Goal: Obtain resource: Download file/media

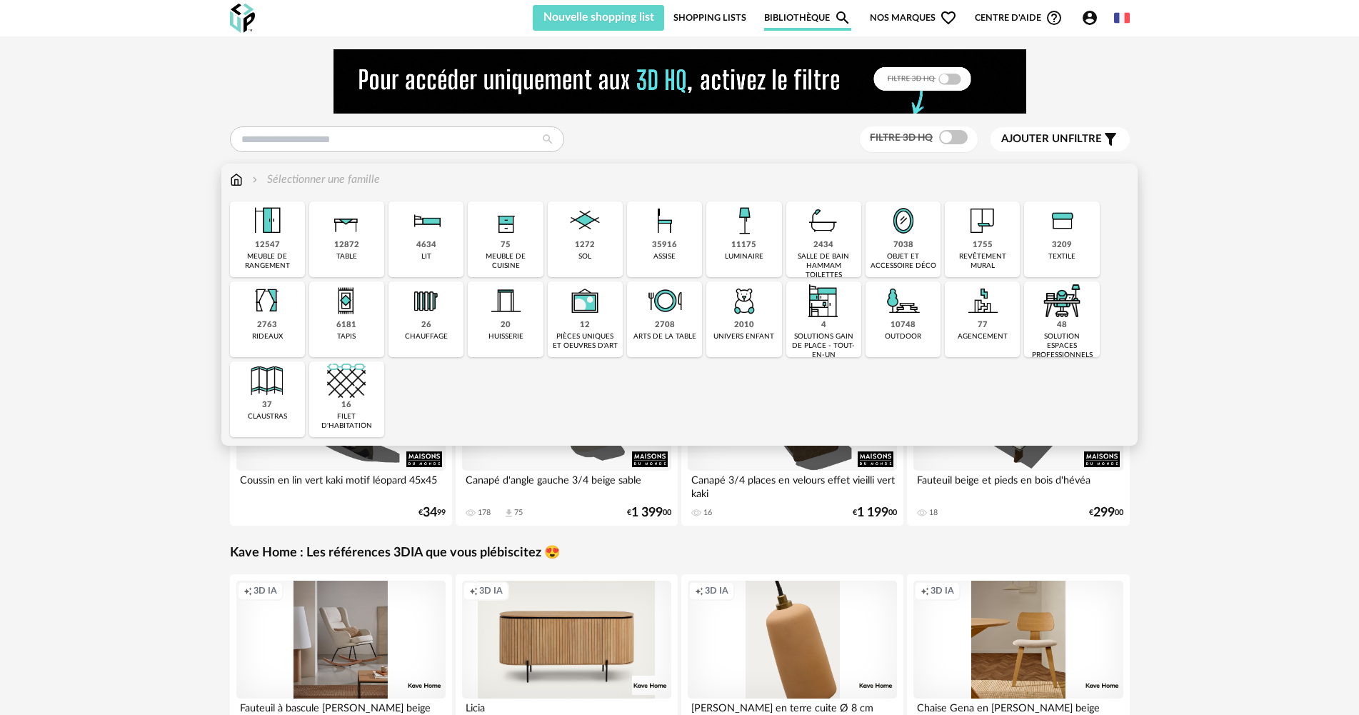
click at [272, 233] on img at bounding box center [267, 220] width 39 height 39
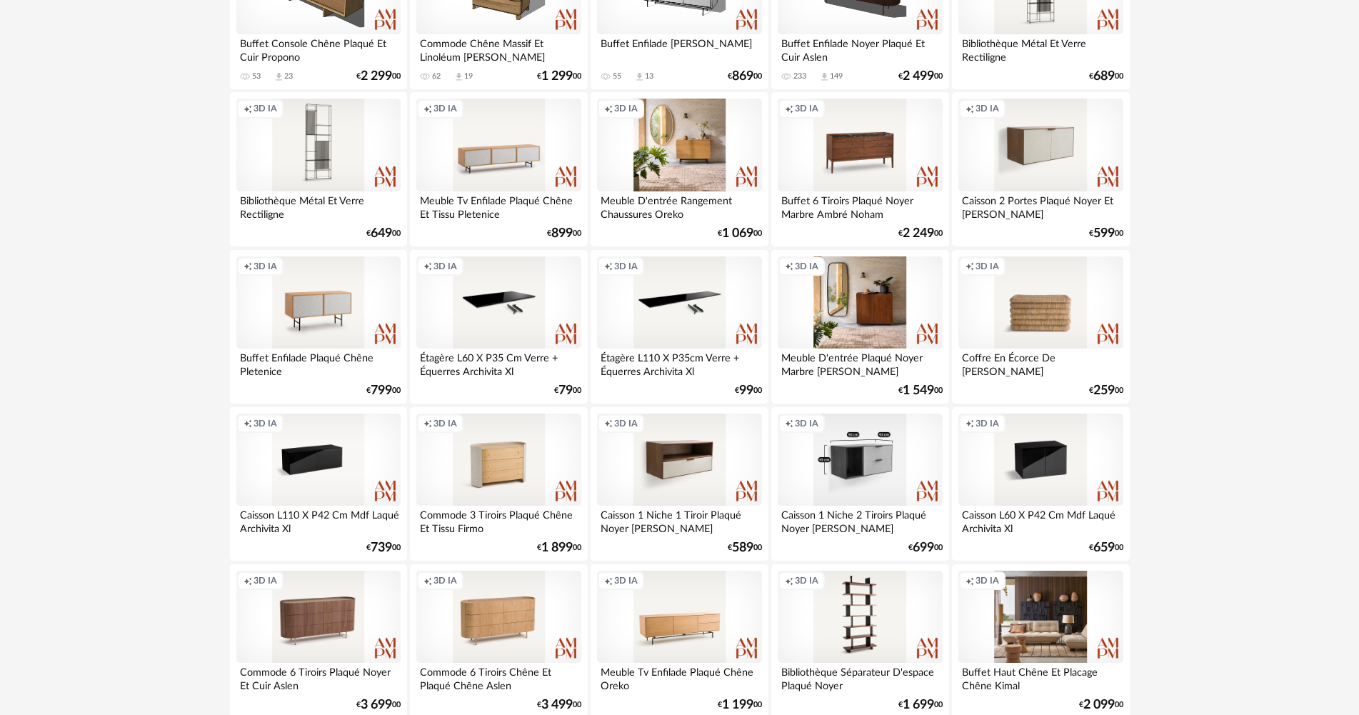
scroll to position [500, 0]
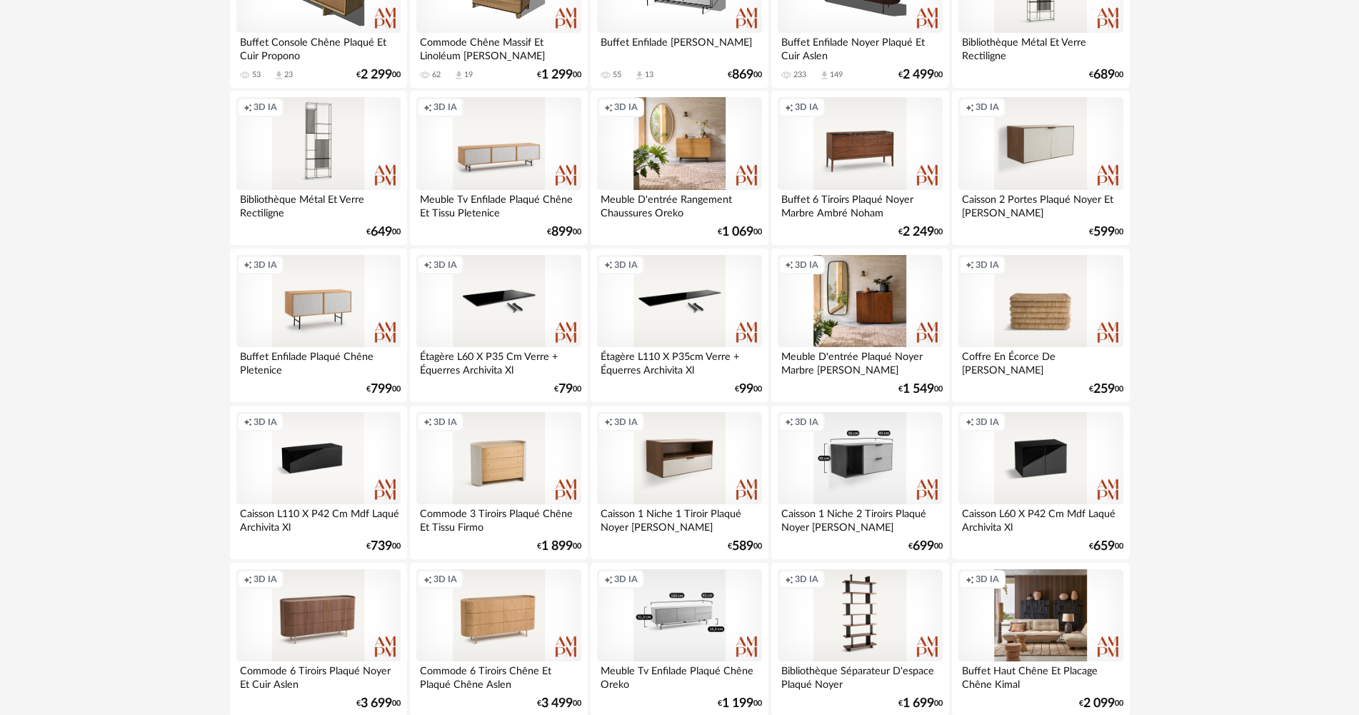
click at [688, 610] on div "Creation icon 3D IA" at bounding box center [679, 615] width 164 height 93
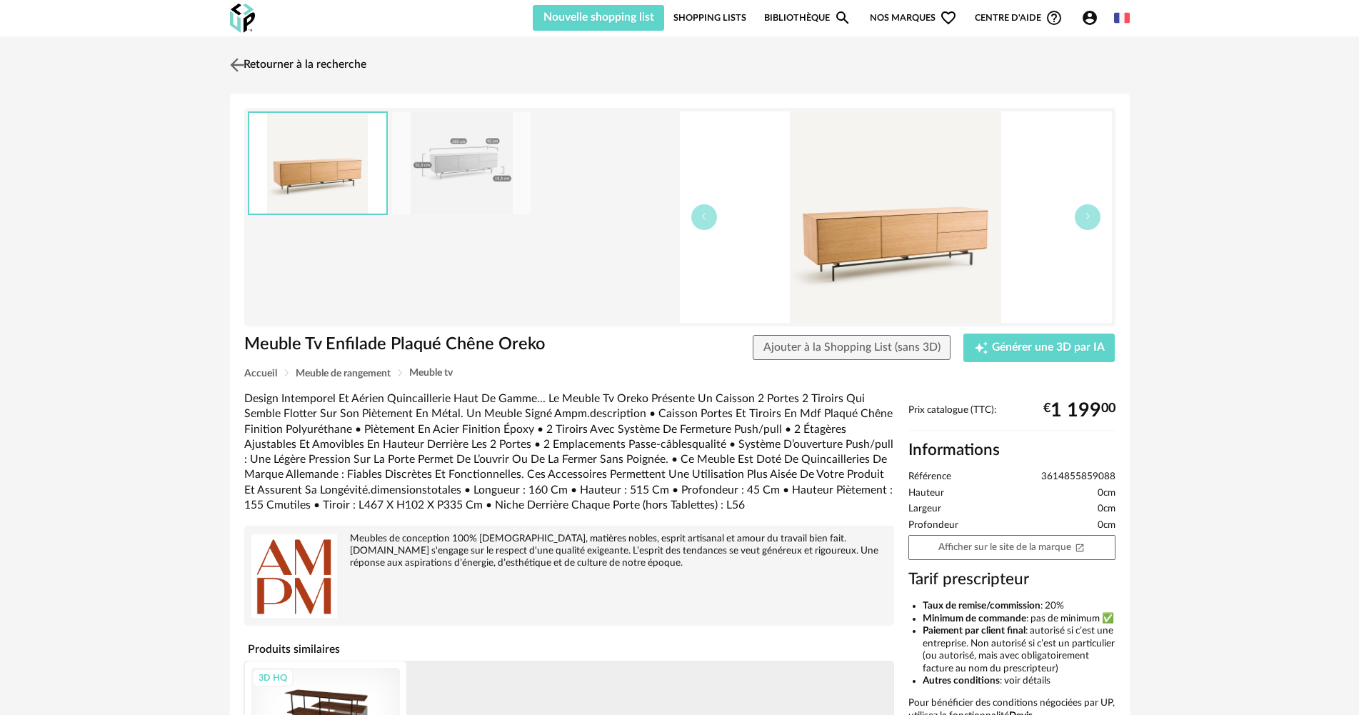
click at [236, 69] on img at bounding box center [236, 64] width 21 height 21
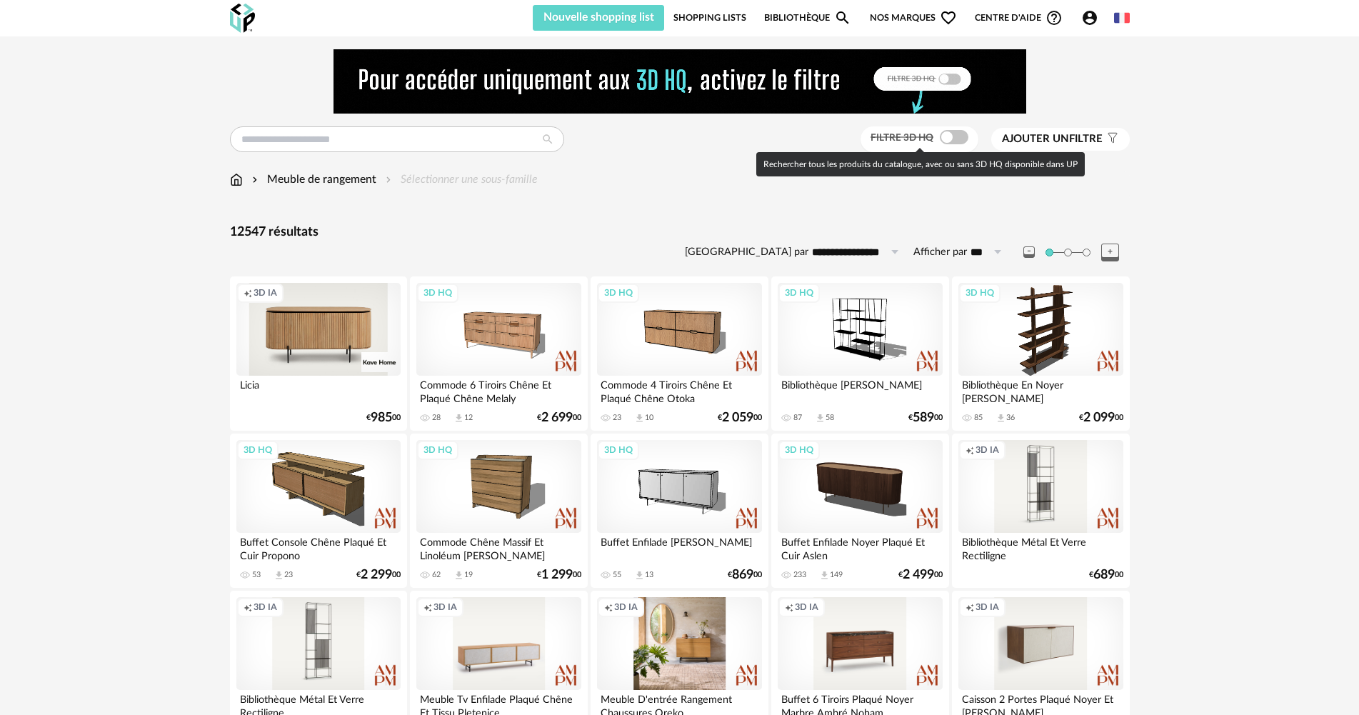
click at [944, 136] on span at bounding box center [954, 137] width 29 height 14
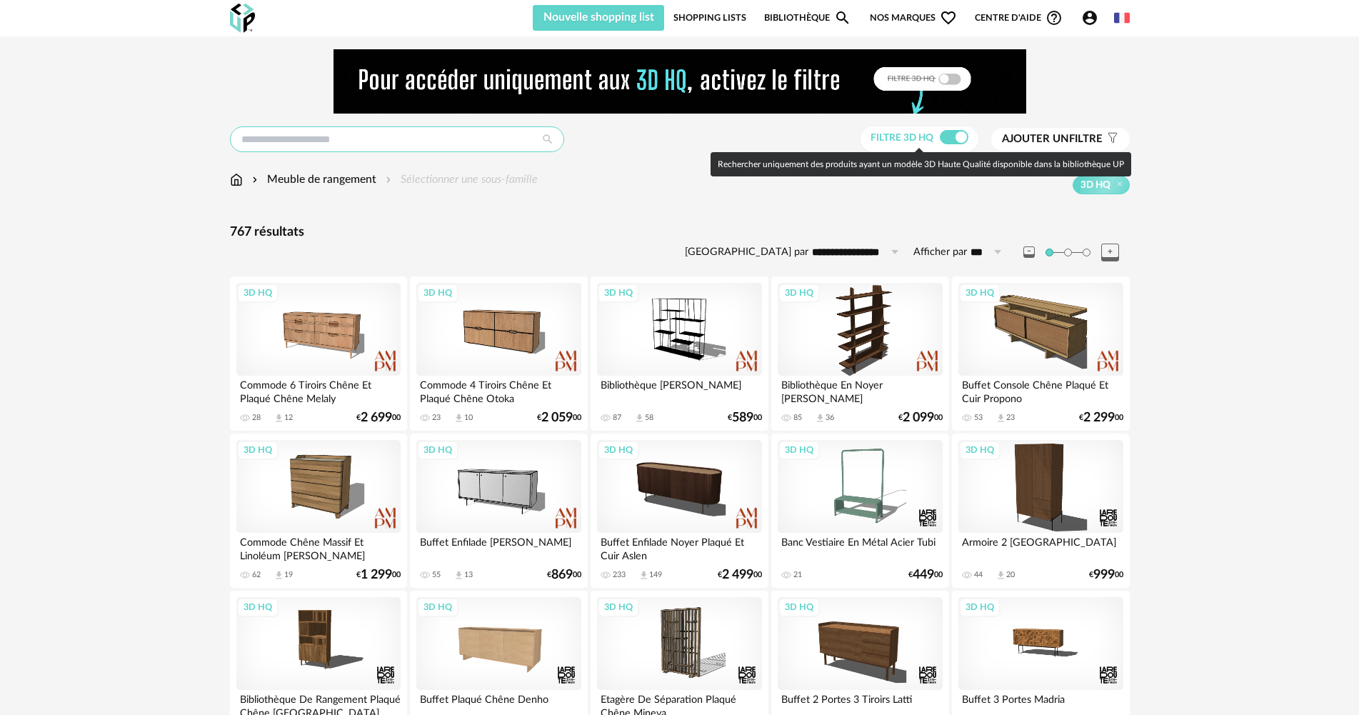
click at [386, 144] on input "text" at bounding box center [397, 139] width 334 height 26
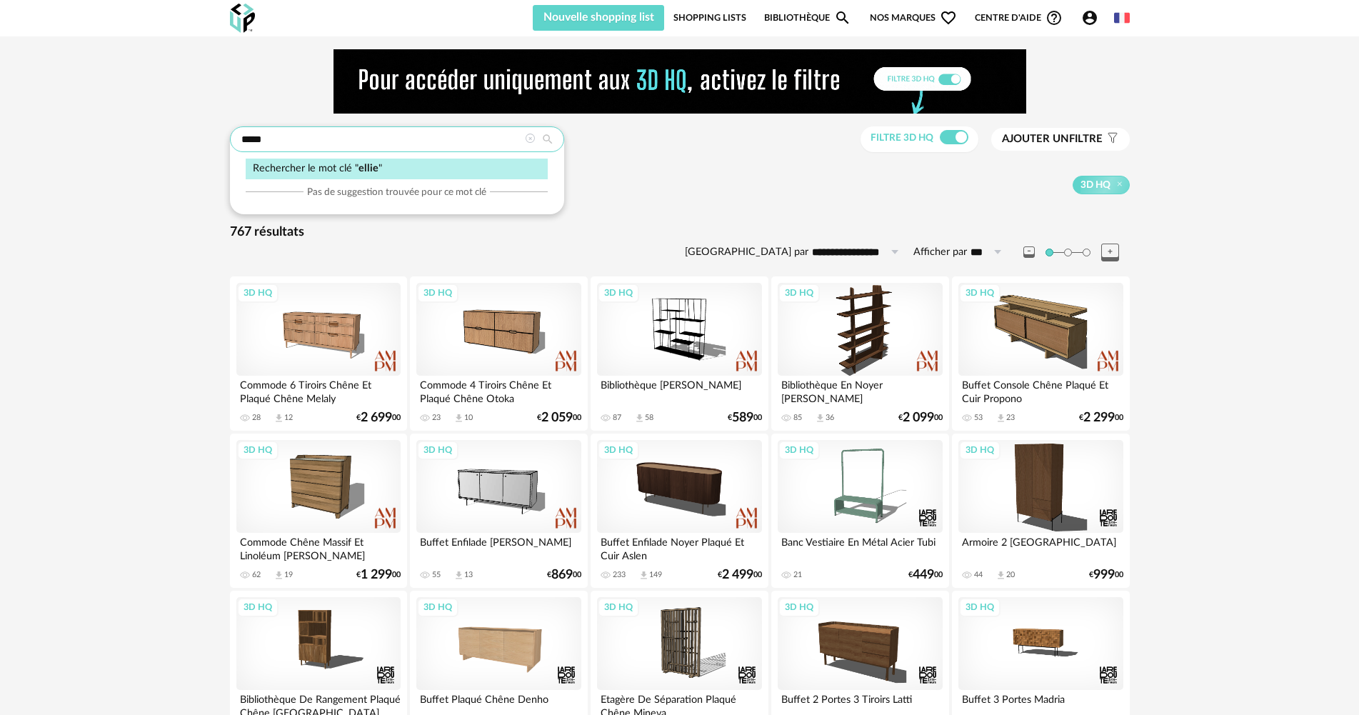
type input "*****"
type input "**********"
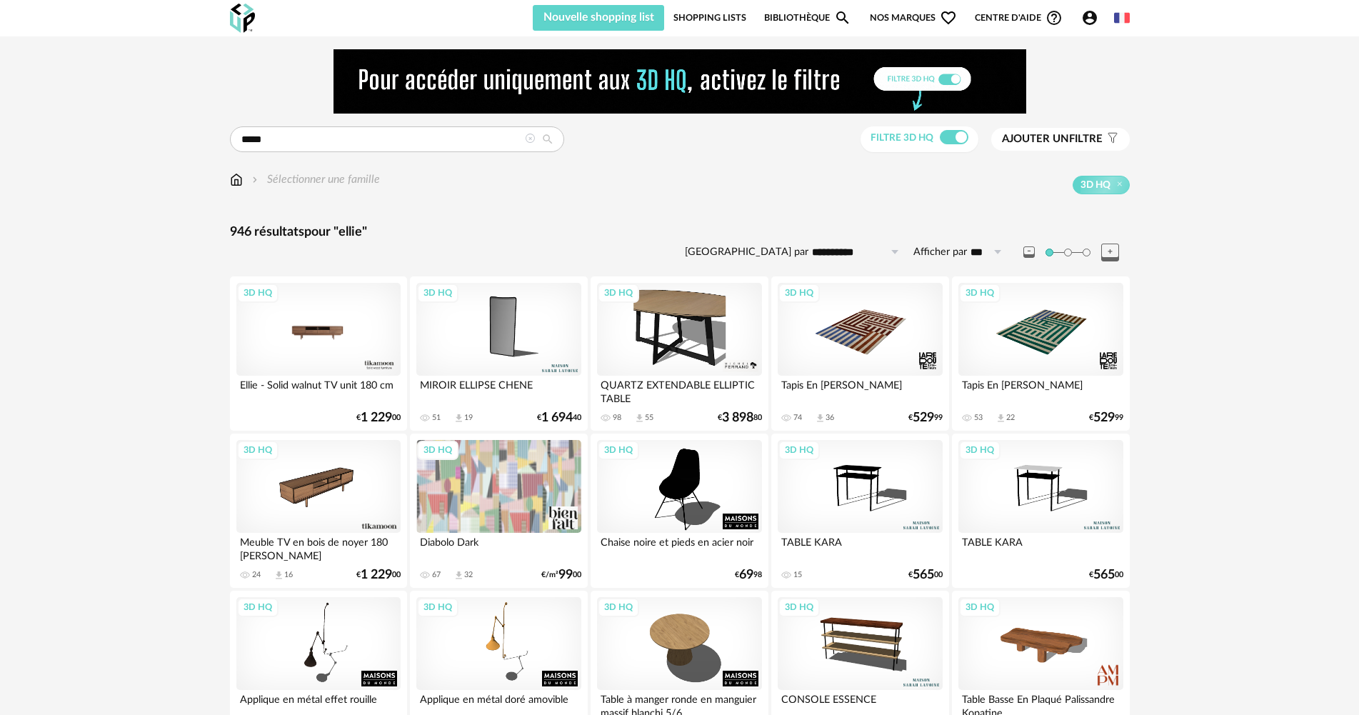
click at [308, 326] on div "3D HQ" at bounding box center [318, 329] width 164 height 93
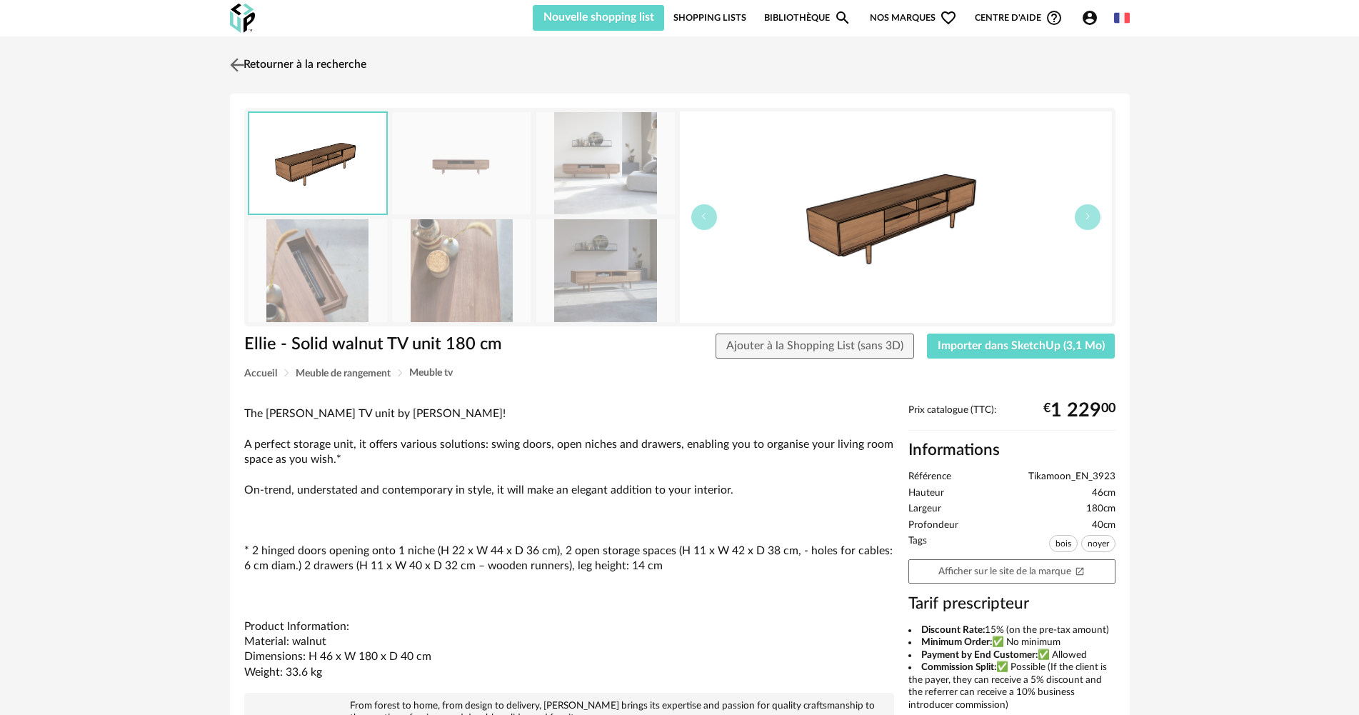
click at [234, 64] on img at bounding box center [236, 64] width 21 height 21
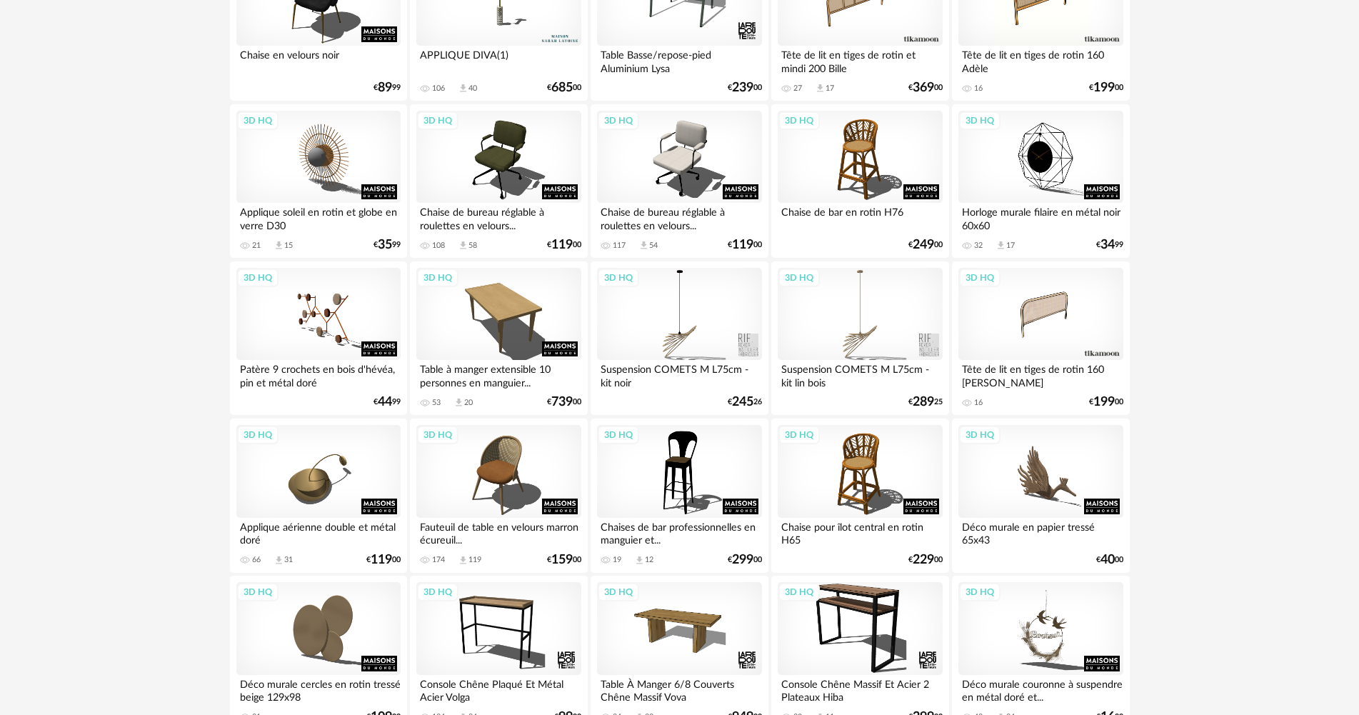
scroll to position [2786, 0]
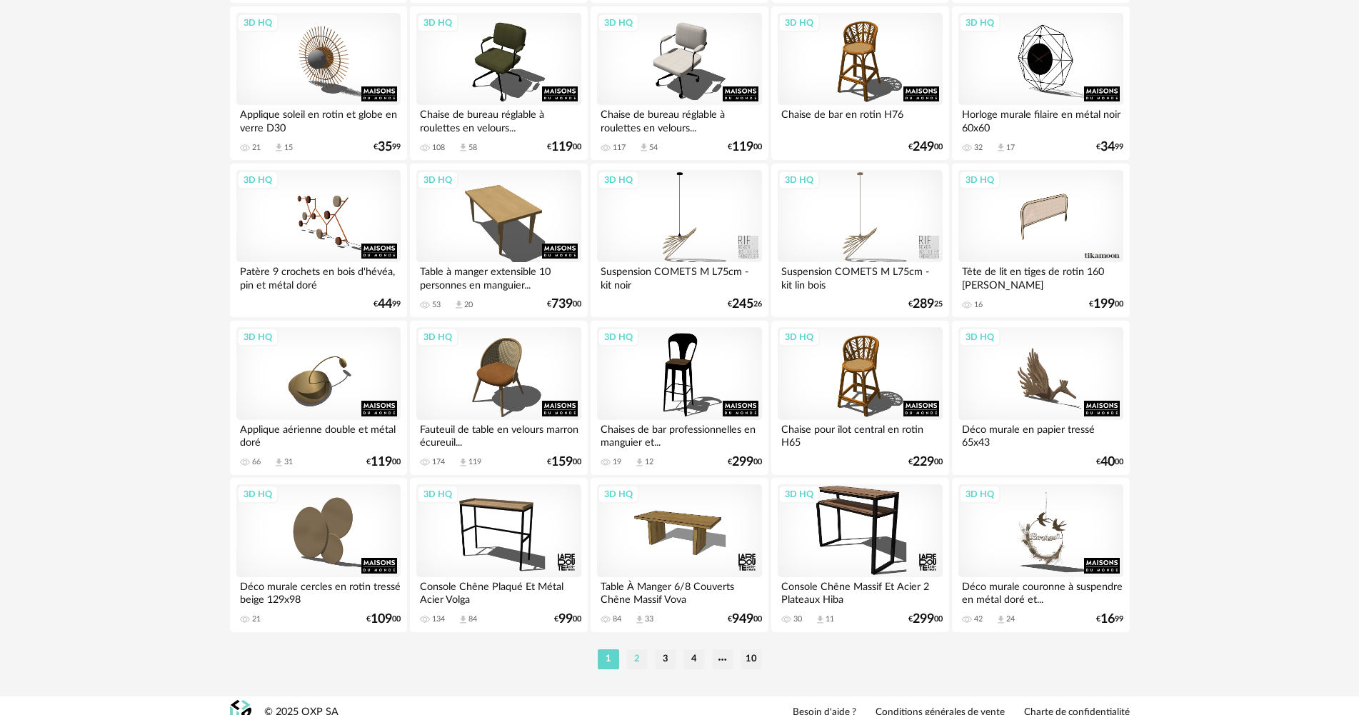
click at [634, 661] on li "2" at bounding box center [636, 659] width 21 height 20
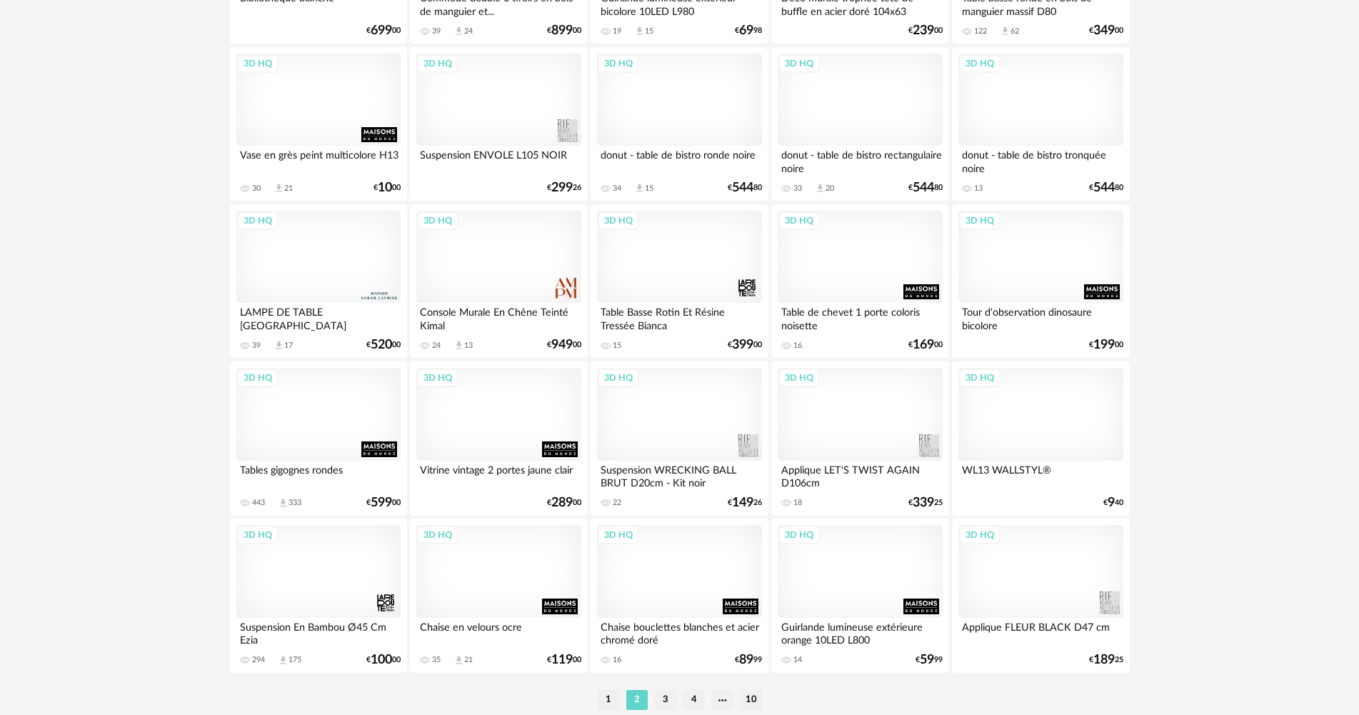
scroll to position [2786, 0]
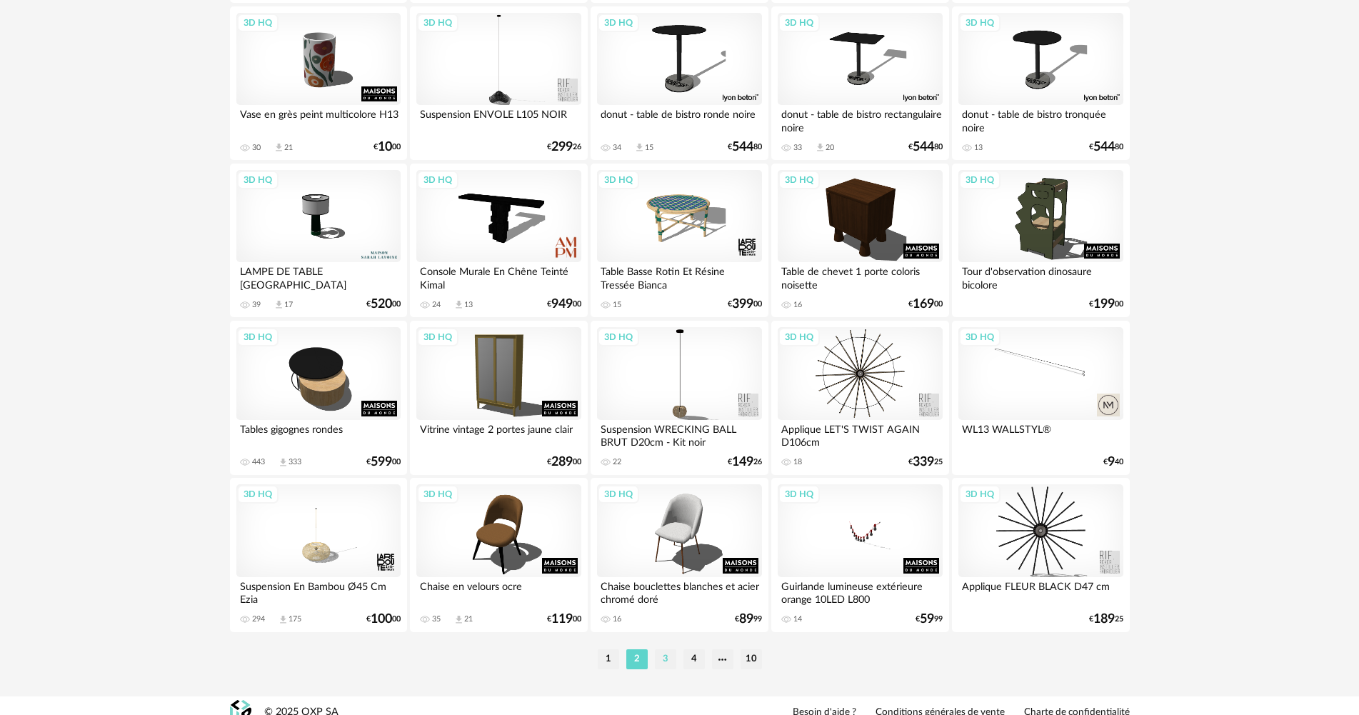
click at [669, 651] on li "3" at bounding box center [665, 659] width 21 height 20
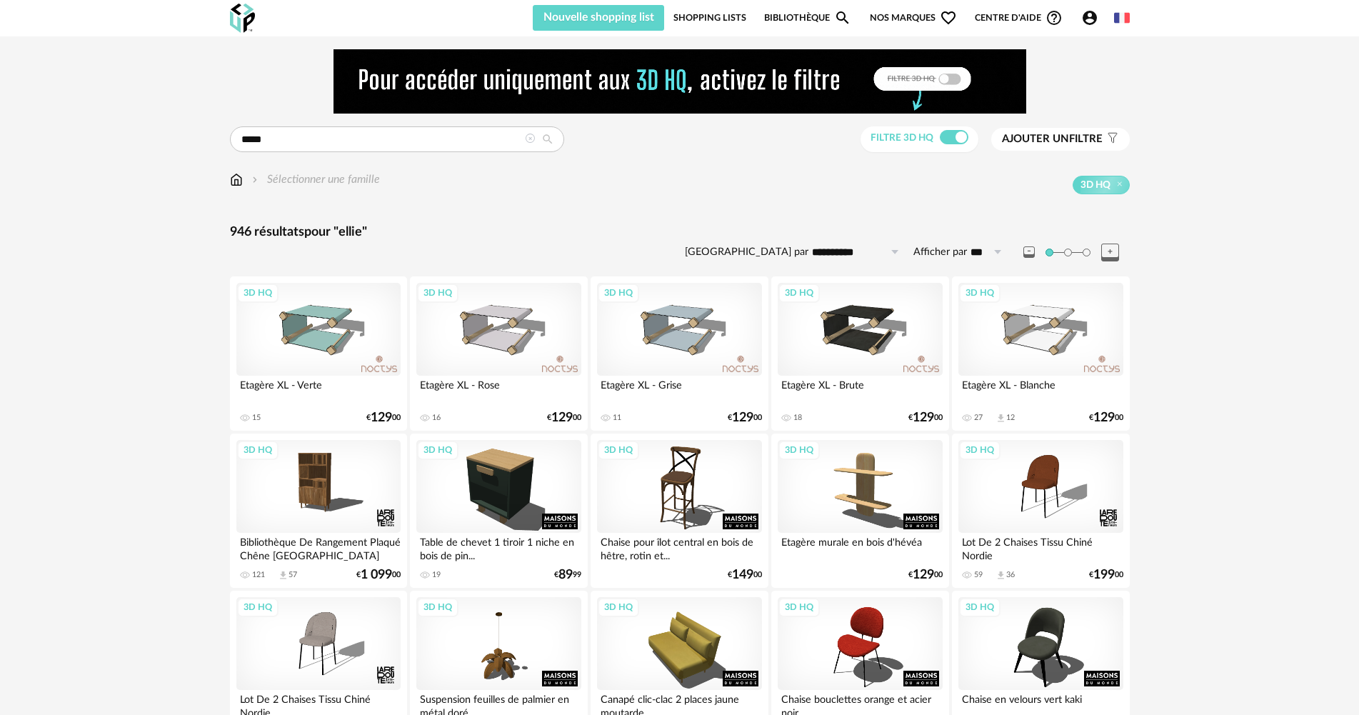
click at [1065, 137] on span "Ajouter un" at bounding box center [1035, 139] width 67 height 11
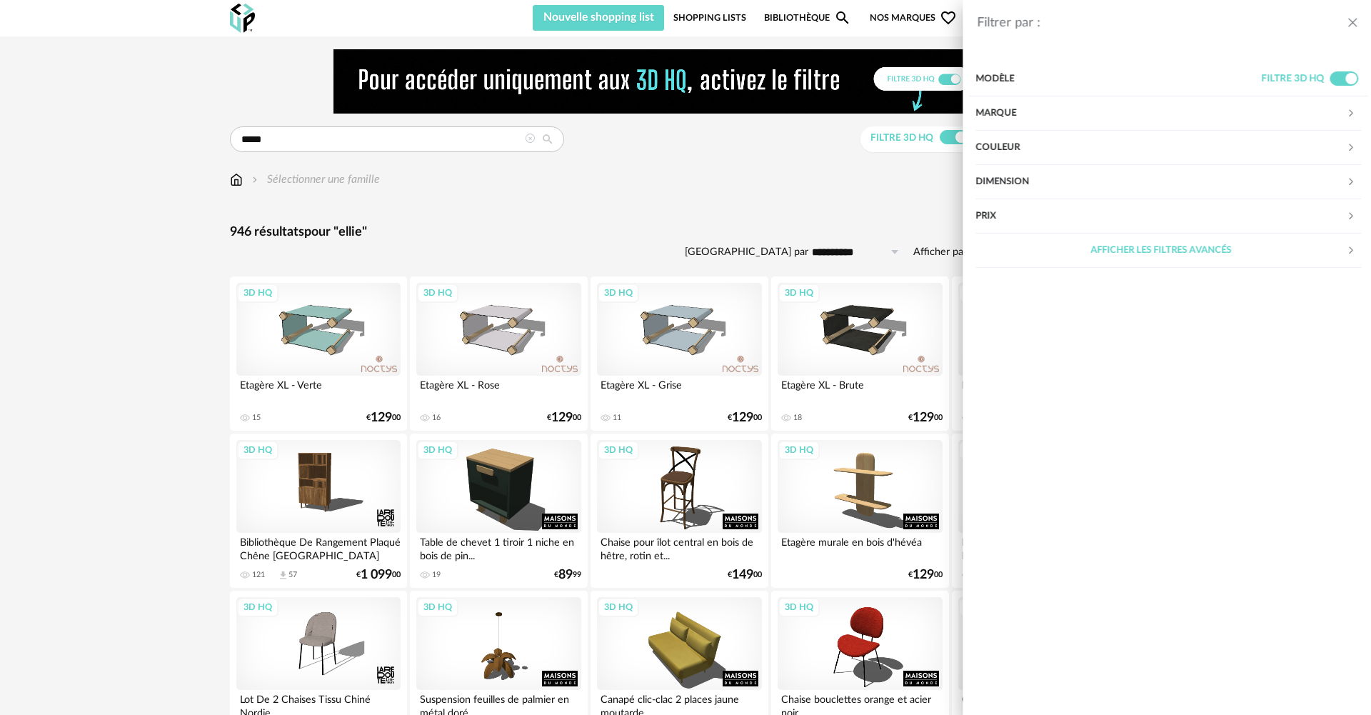
click at [1026, 114] on div "Marque" at bounding box center [1158, 113] width 371 height 34
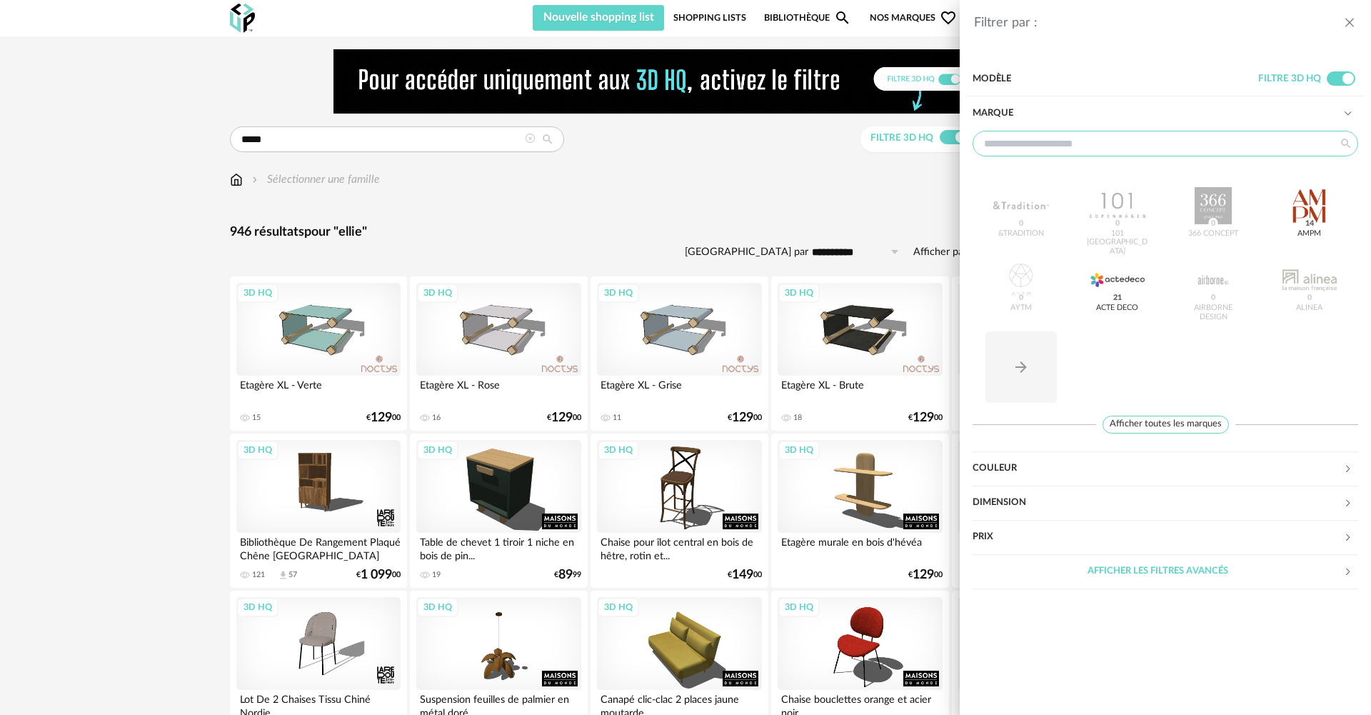
click at [1041, 133] on input "text" at bounding box center [1166, 144] width 386 height 26
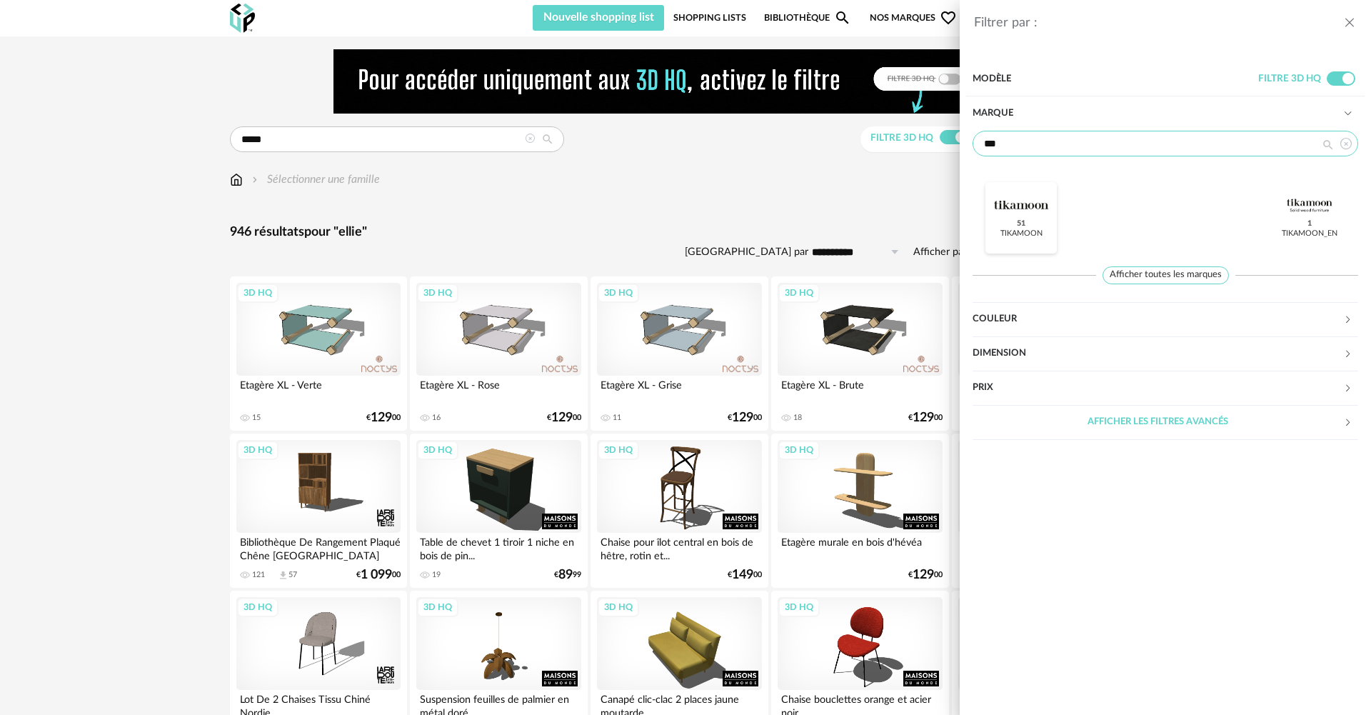
type input "***"
click at [1016, 215] on div at bounding box center [1022, 205] width 56 height 37
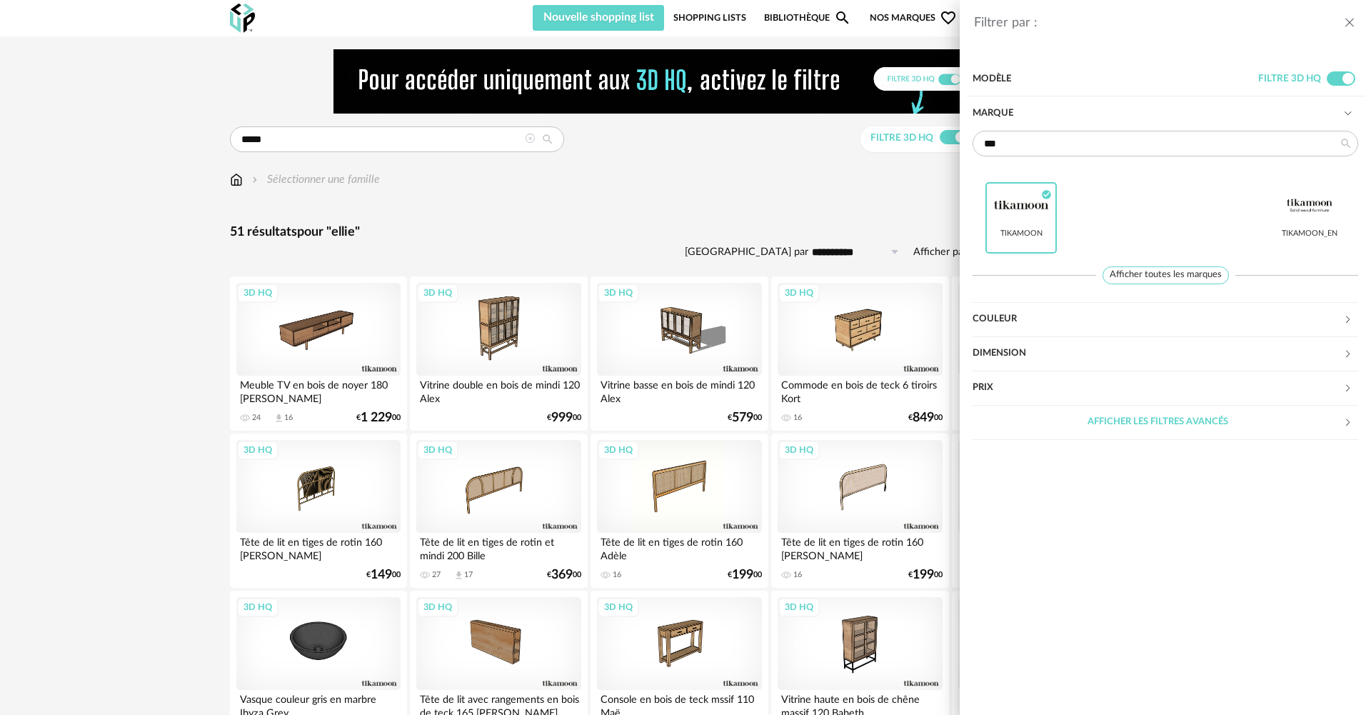
click at [659, 193] on div "Filtrer par : Modèle Filtre 3D HQ Marque *** Tikamoon Check Circle icon Tikamoo…" at bounding box center [685, 357] width 1371 height 715
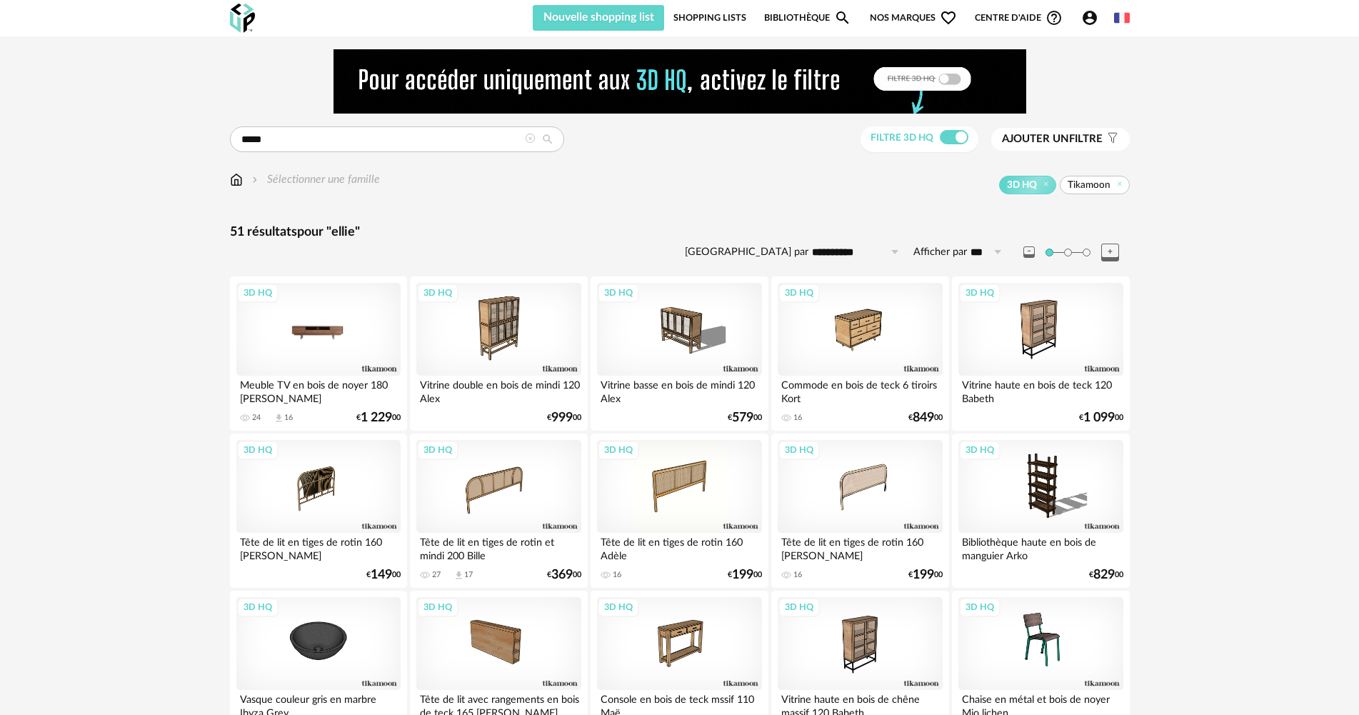
click at [299, 347] on div "3D HQ" at bounding box center [318, 329] width 164 height 93
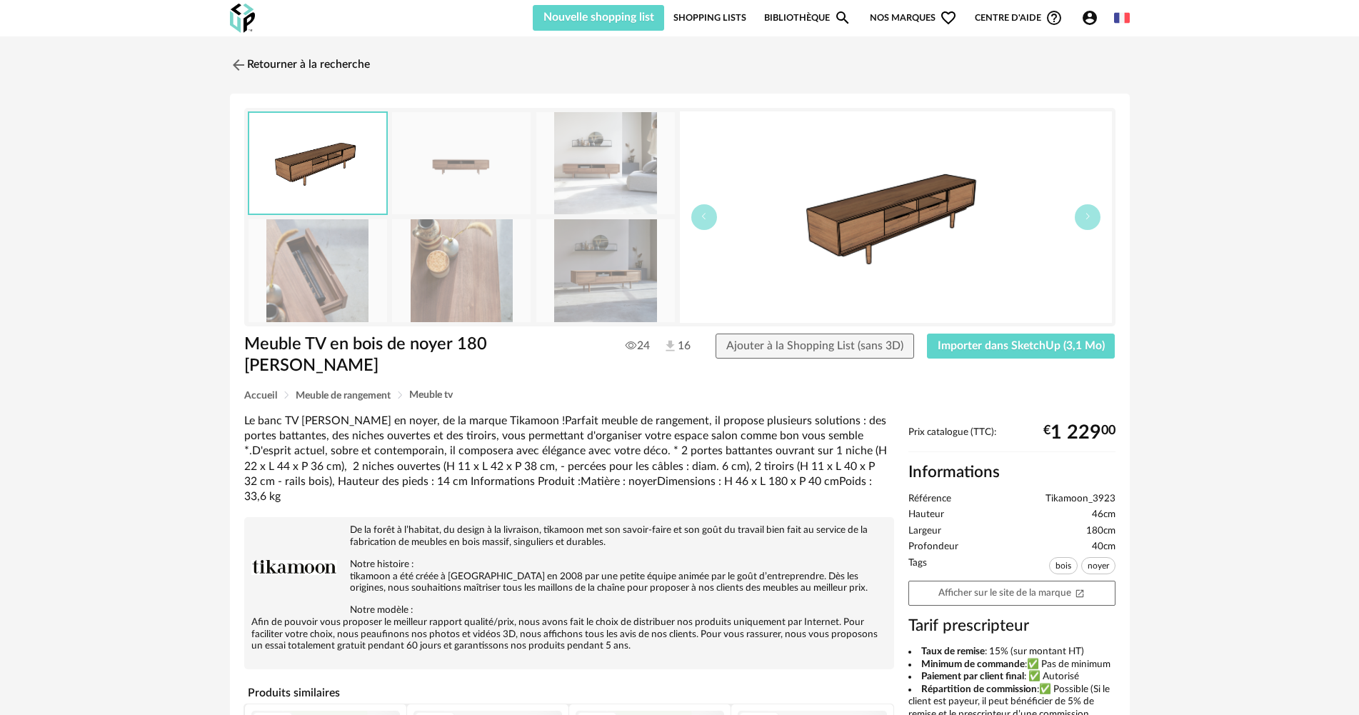
click at [606, 301] on img at bounding box center [605, 270] width 139 height 102
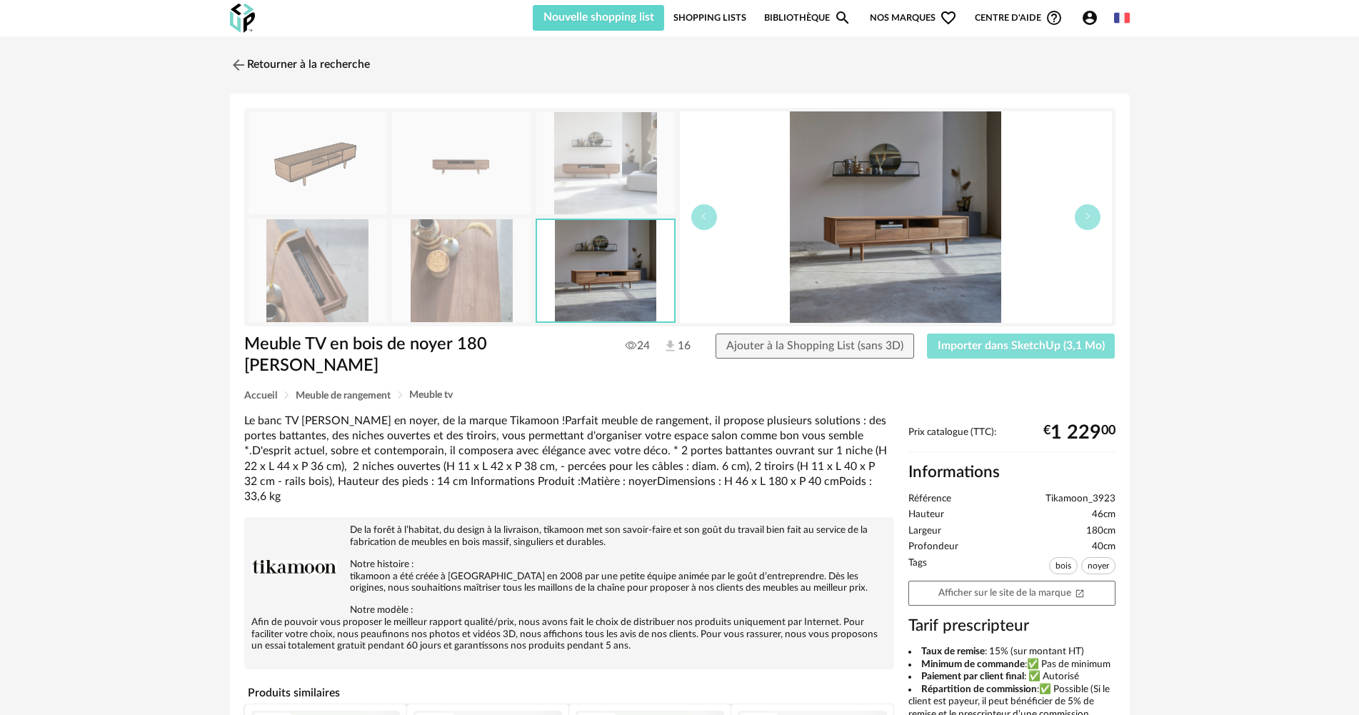
click at [979, 345] on span "Importer dans SketchUp (3,1 Mo)" at bounding box center [1021, 345] width 167 height 11
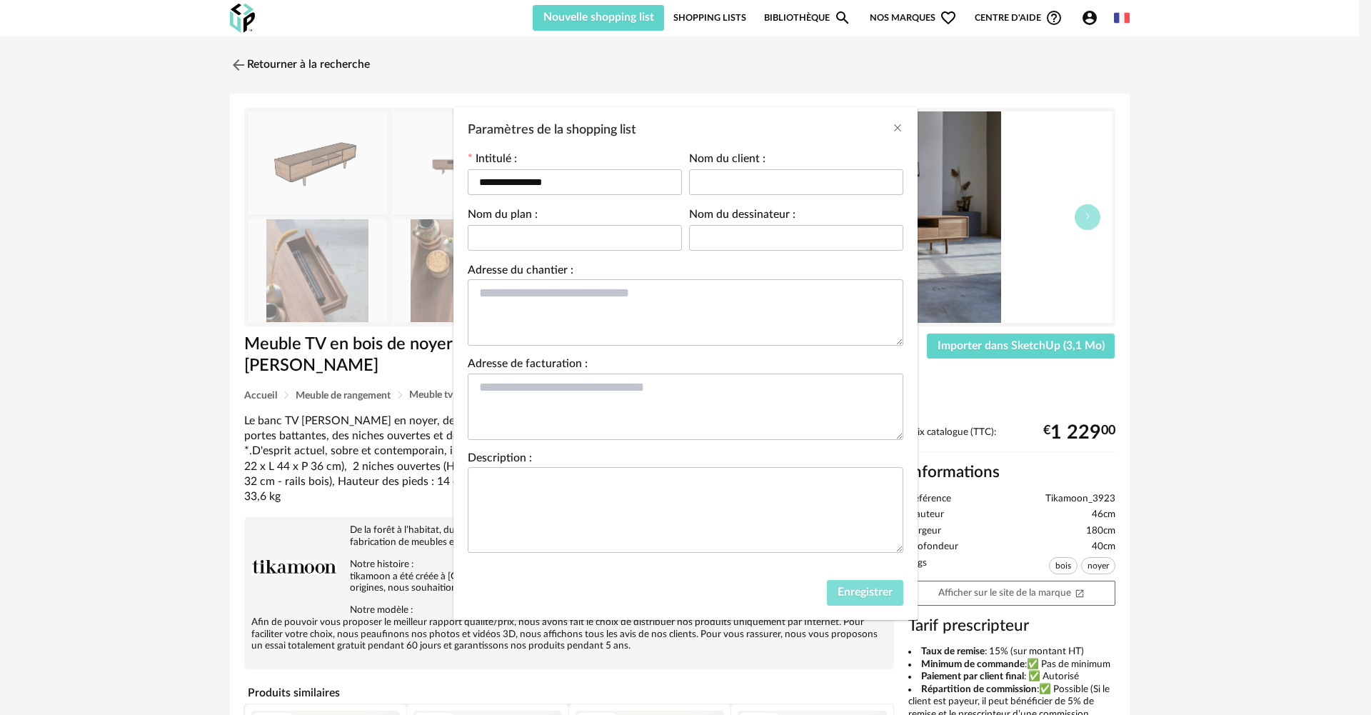
click at [869, 590] on span "Enregistrer" at bounding box center [865, 591] width 55 height 11
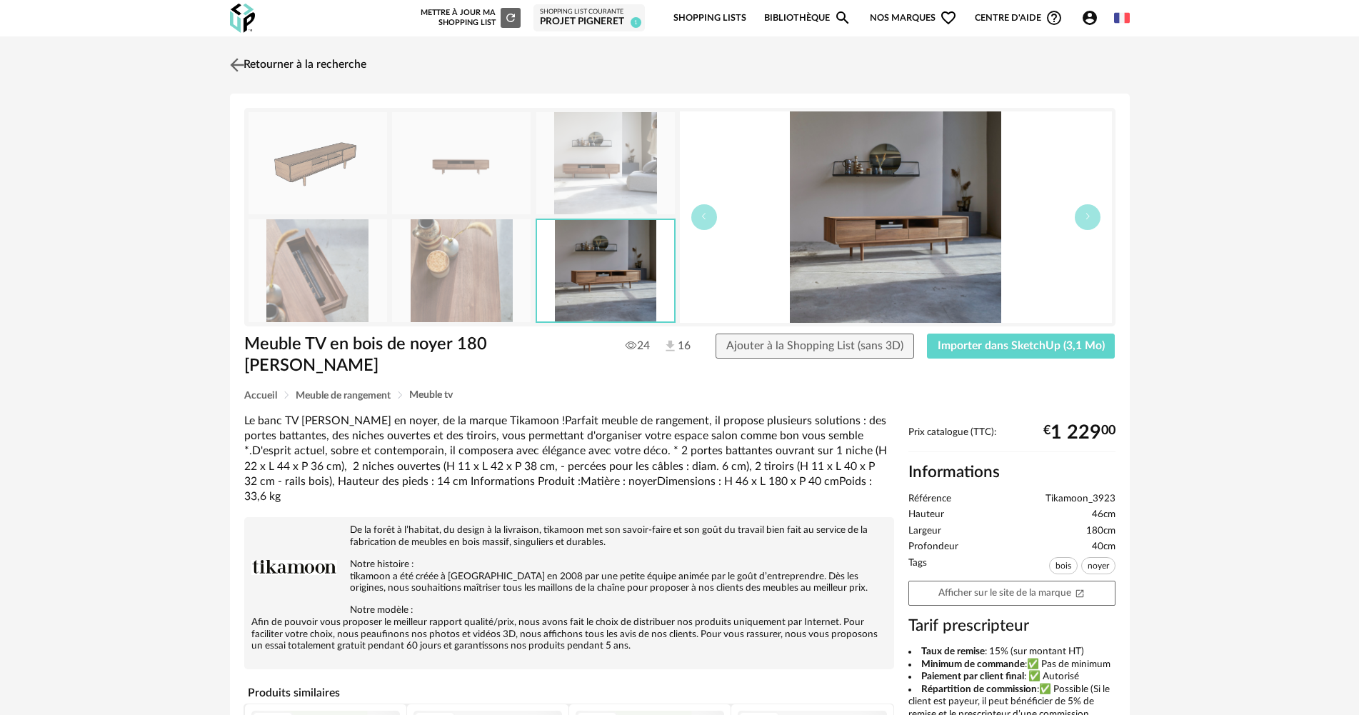
click at [240, 61] on img at bounding box center [236, 64] width 21 height 21
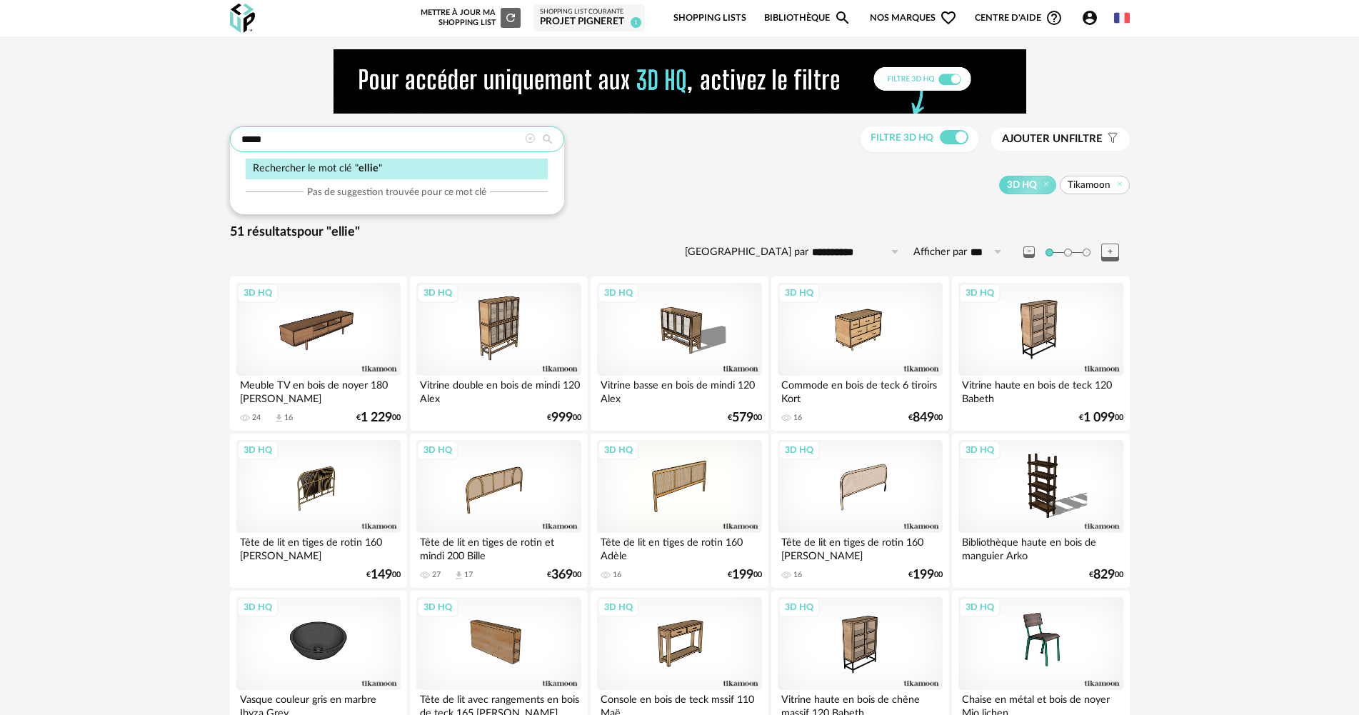
drag, startPoint x: 331, startPoint y: 148, endPoint x: 208, endPoint y: 126, distance: 125.4
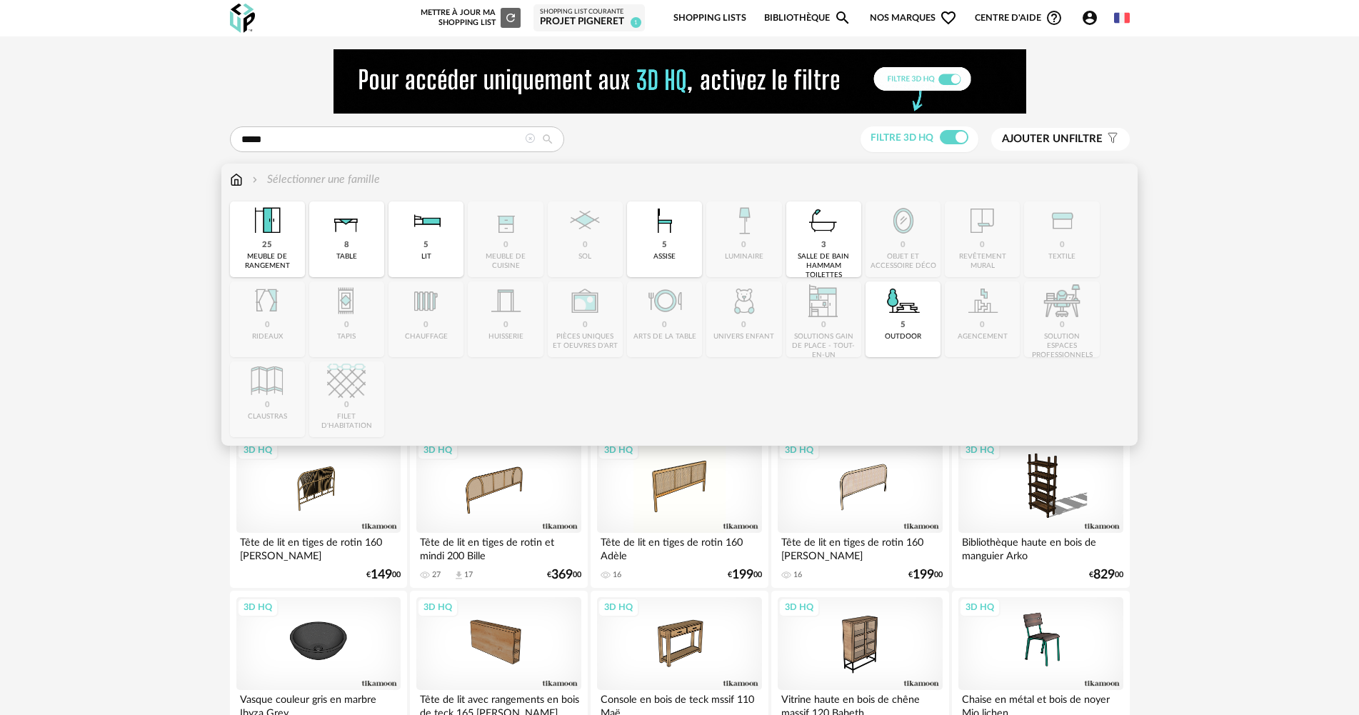
click at [236, 179] on img at bounding box center [236, 179] width 13 height 16
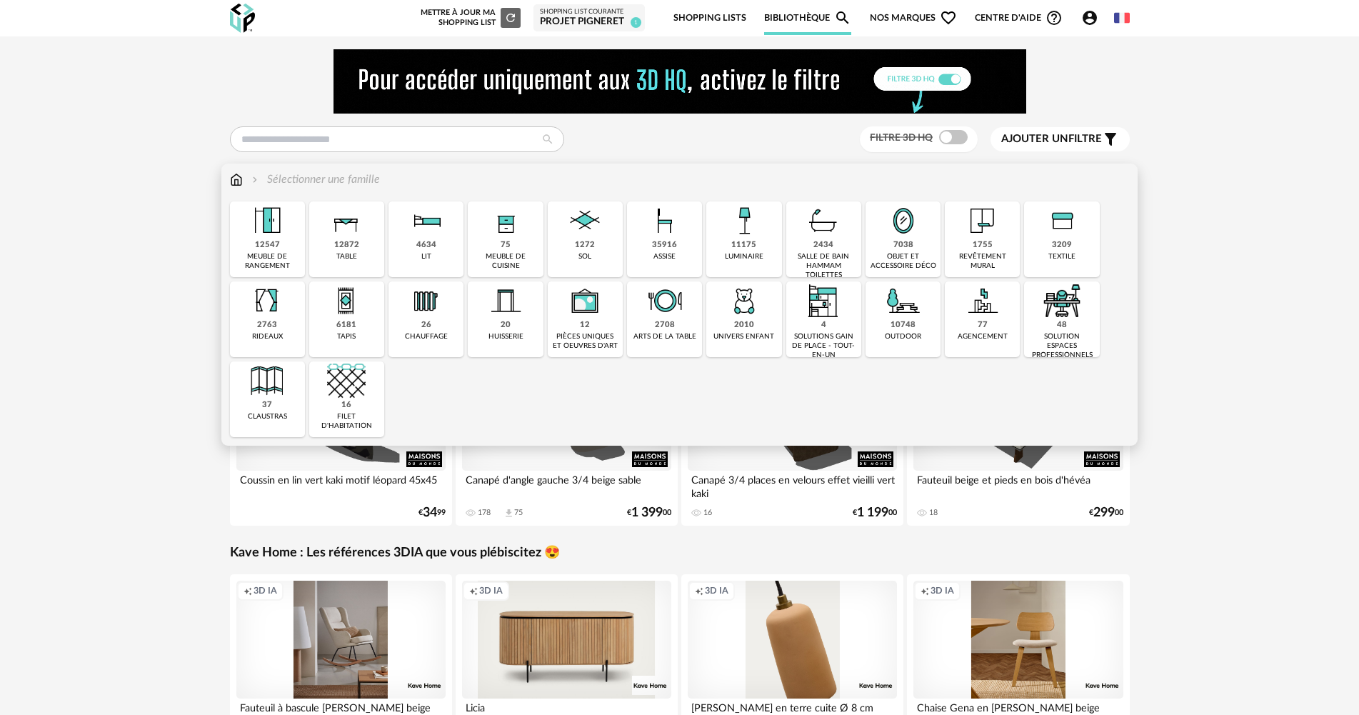
click at [349, 320] on div "6181" at bounding box center [346, 325] width 20 height 11
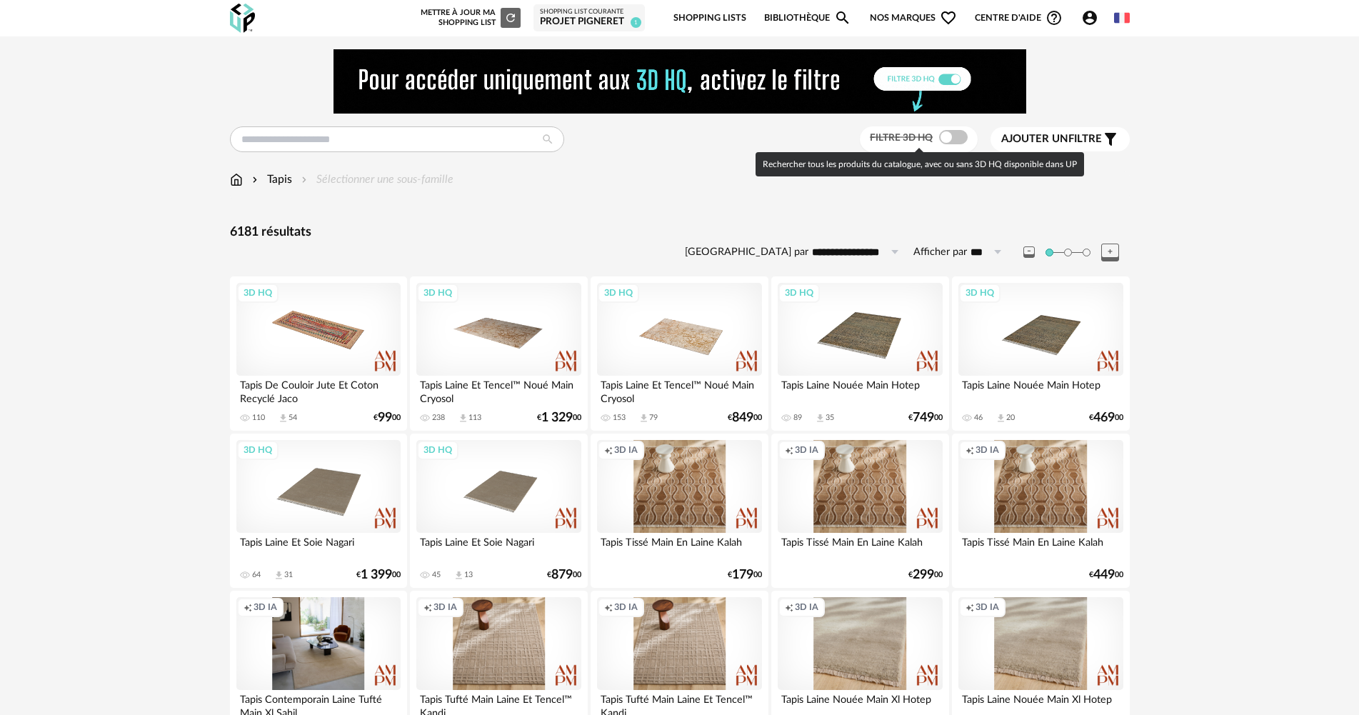
click at [956, 136] on span at bounding box center [953, 137] width 29 height 14
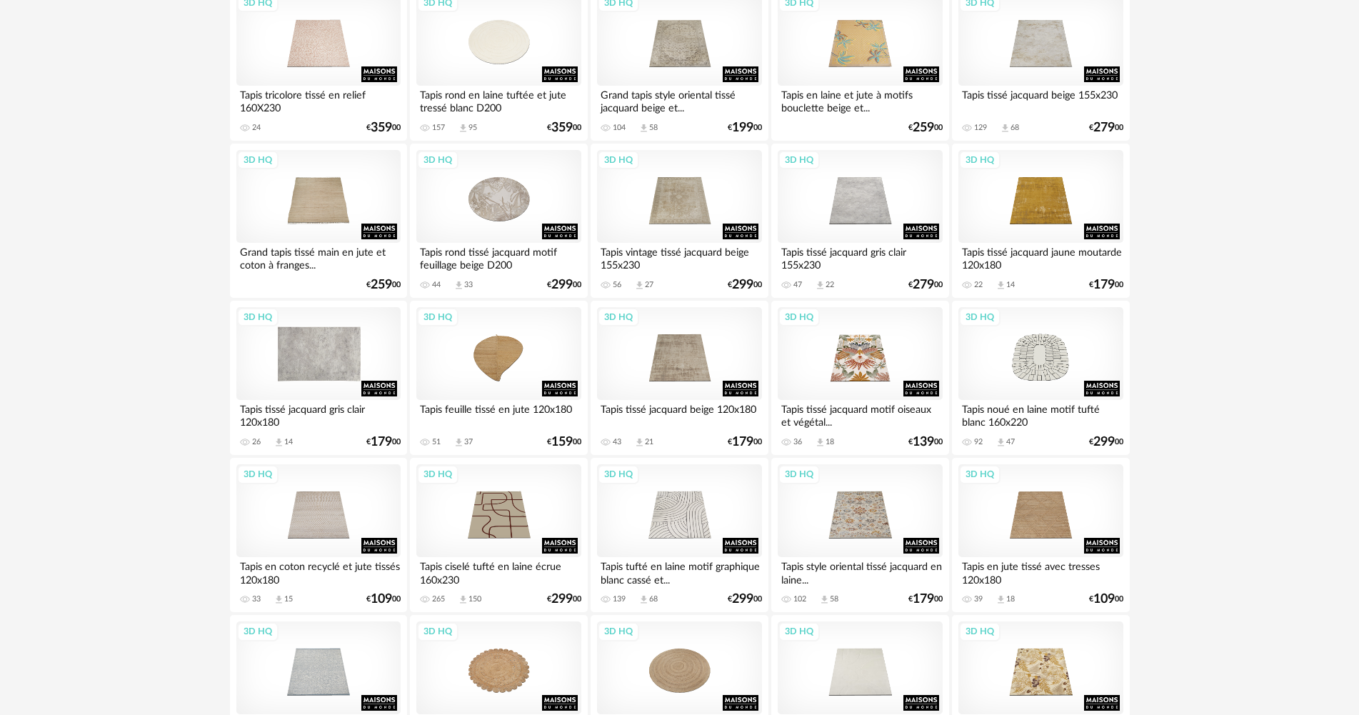
scroll to position [1500, 0]
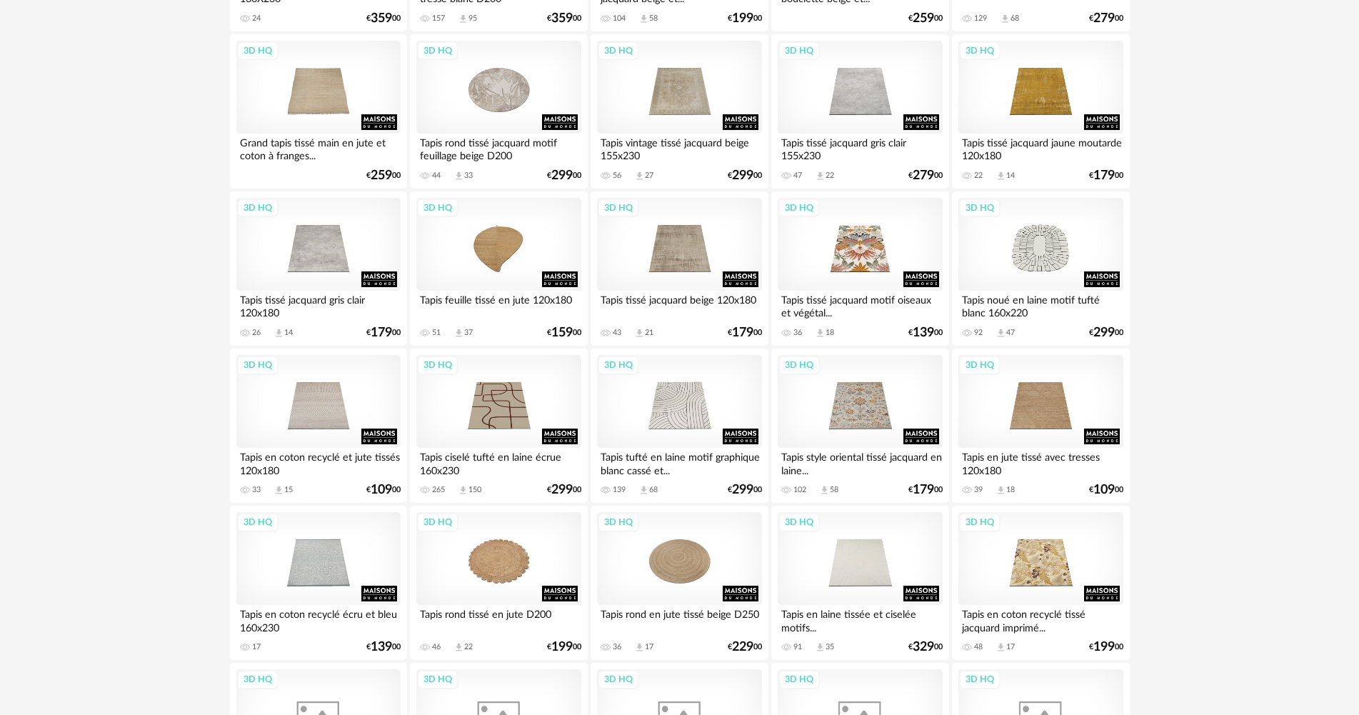
click at [651, 470] on div "Tapis tufté en laine motif graphique blanc cassé et..." at bounding box center [679, 462] width 164 height 29
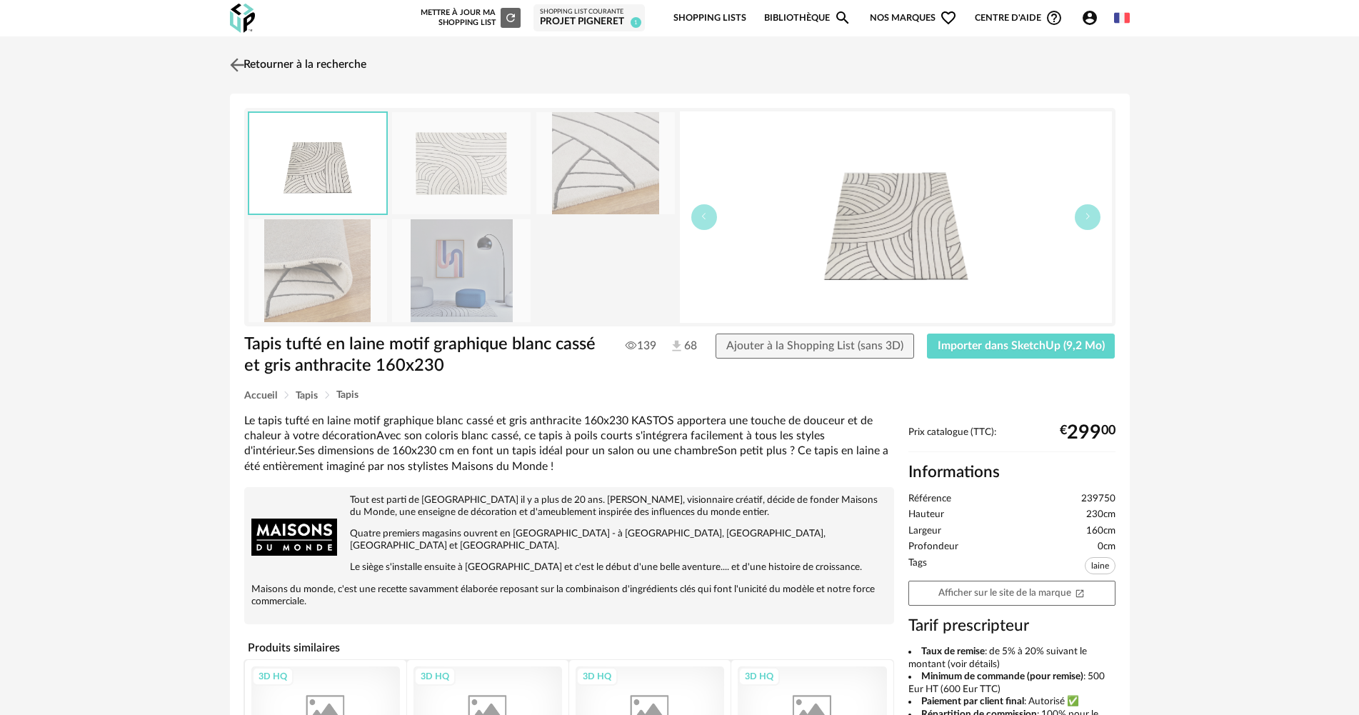
click at [239, 72] on img at bounding box center [236, 64] width 21 height 21
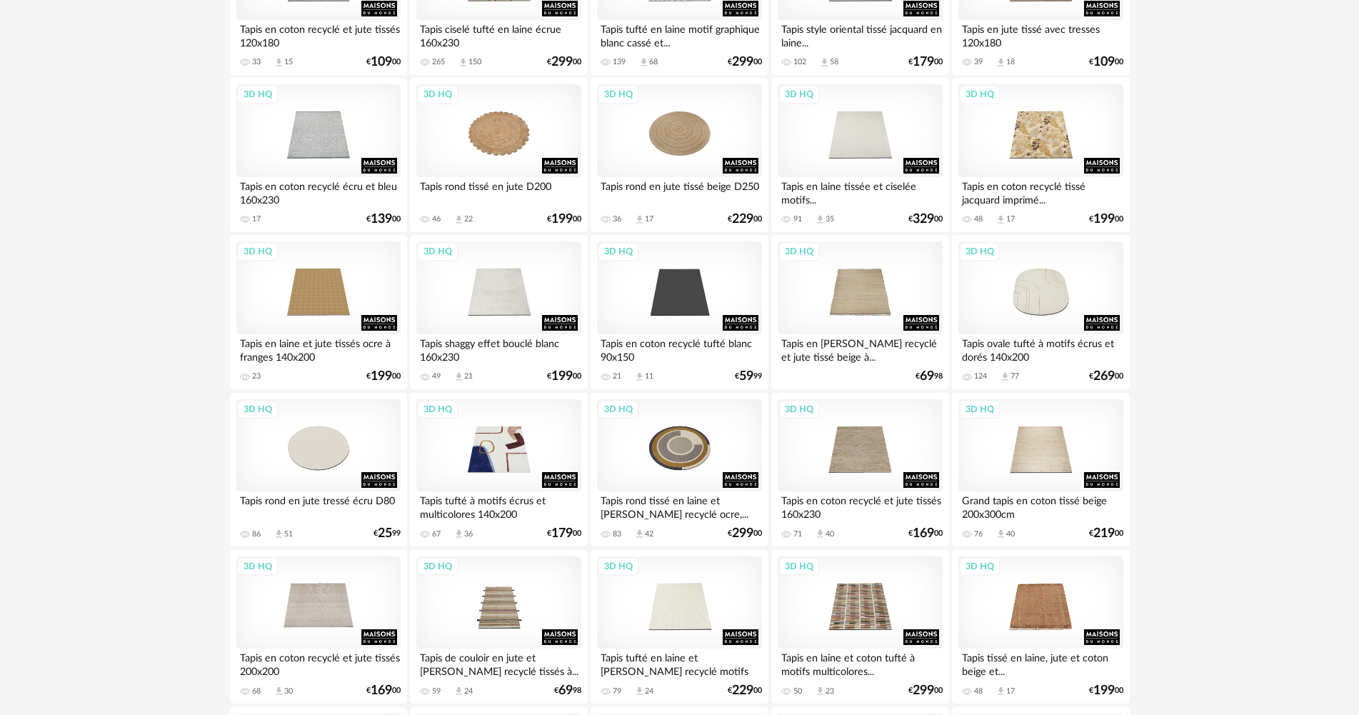
scroll to position [2000, 0]
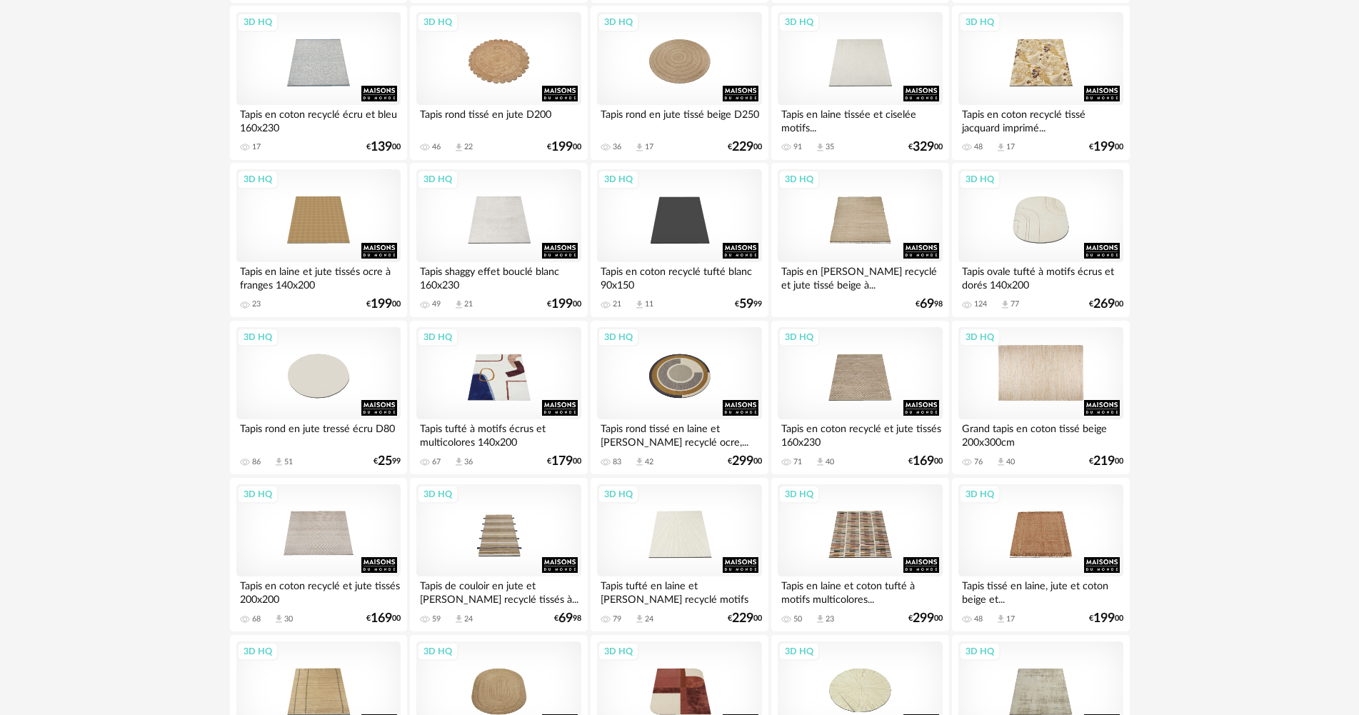
click at [1043, 382] on div "3D HQ" at bounding box center [1041, 373] width 164 height 93
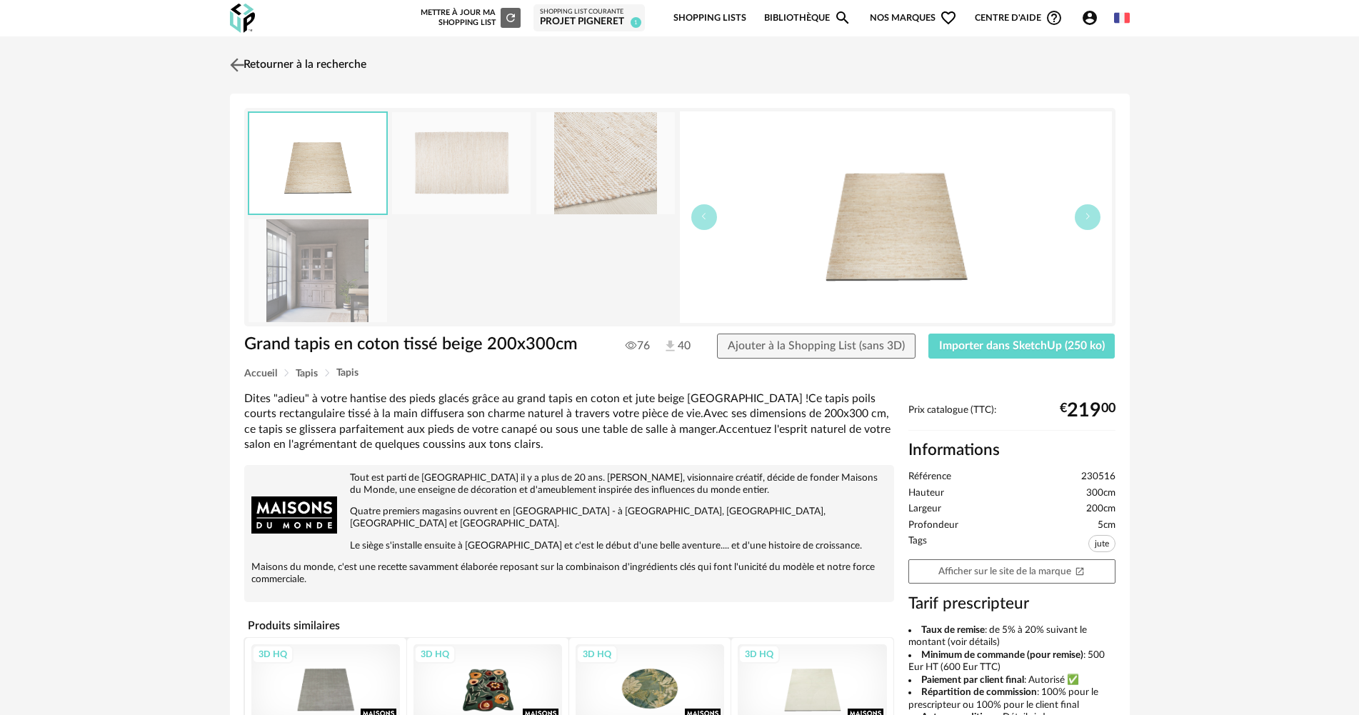
click at [236, 68] on img at bounding box center [236, 64] width 21 height 21
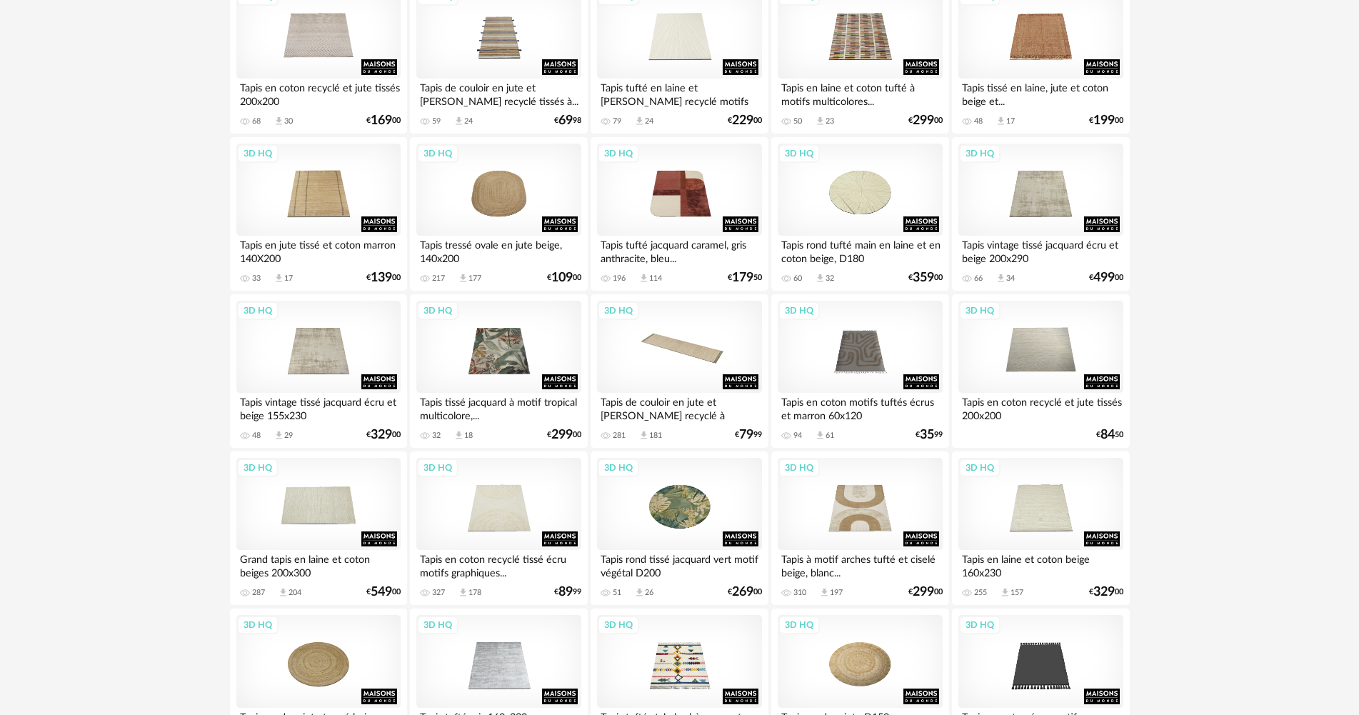
scroll to position [2500, 0]
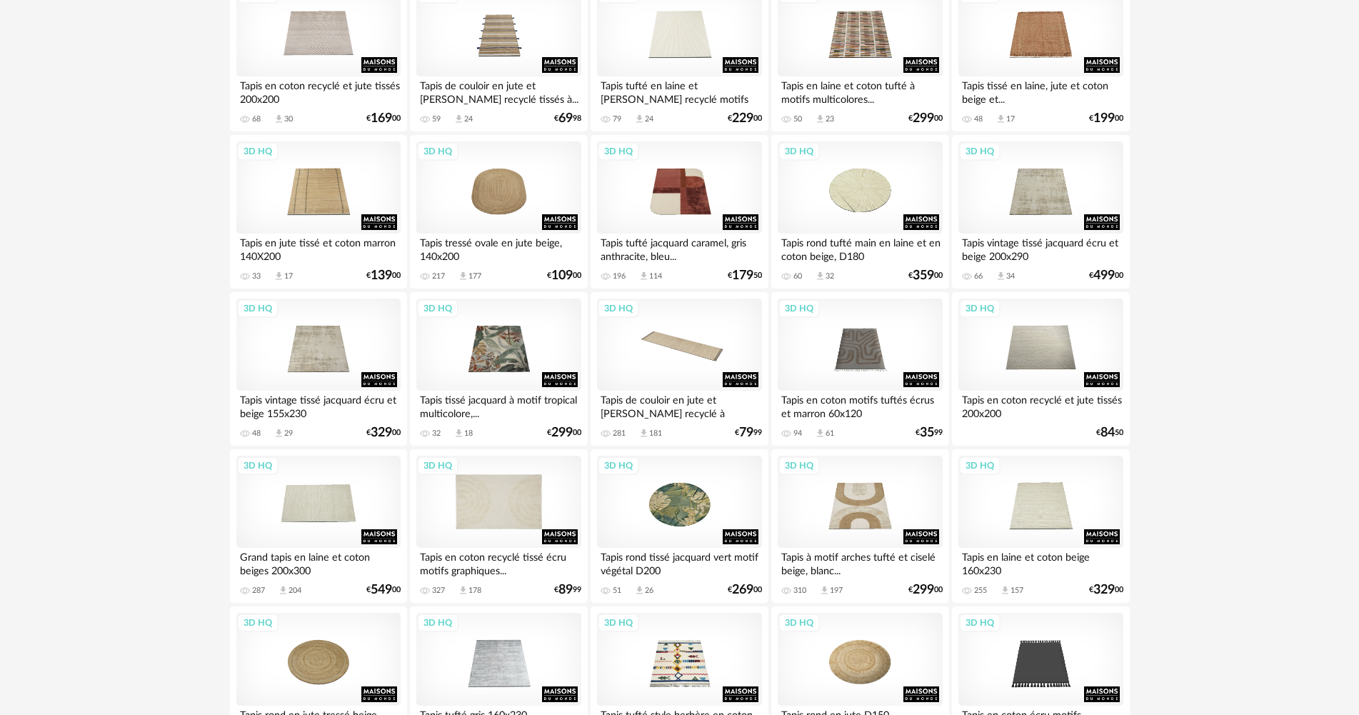
click at [465, 534] on div "3D HQ" at bounding box center [498, 502] width 164 height 93
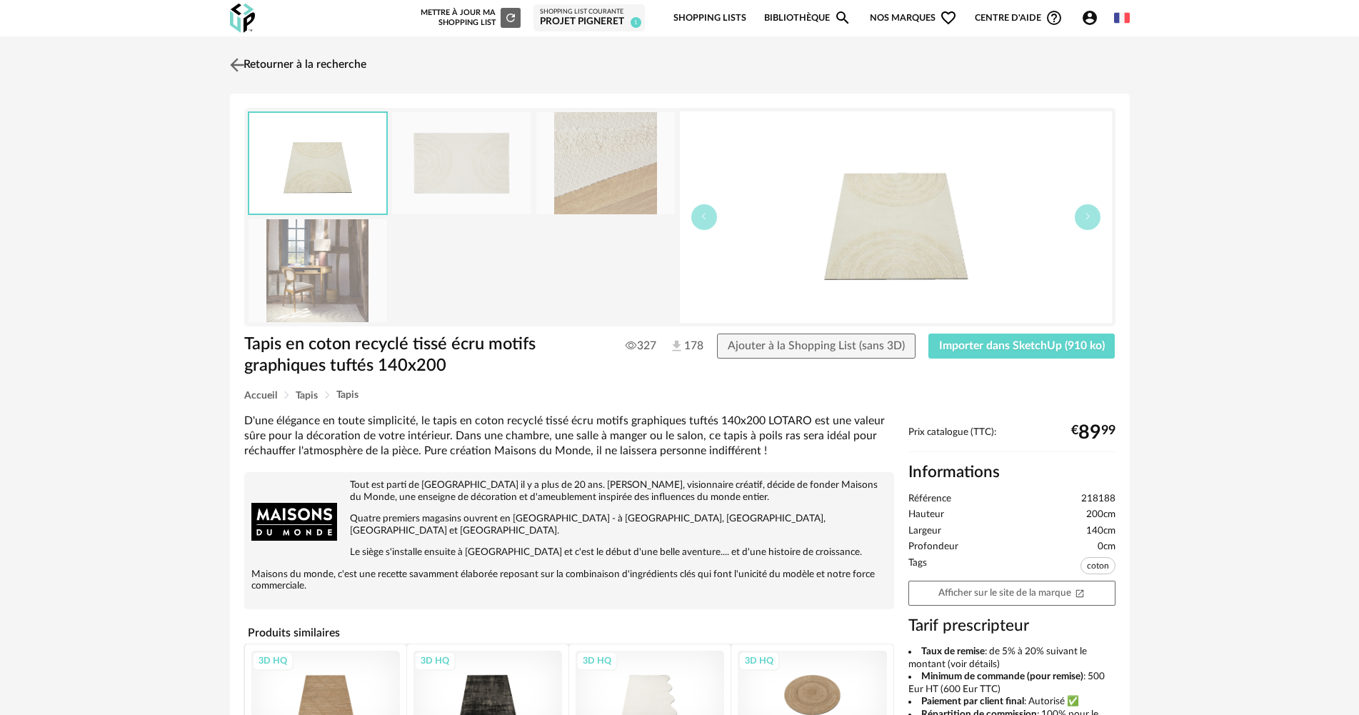
click at [228, 61] on img at bounding box center [236, 64] width 21 height 21
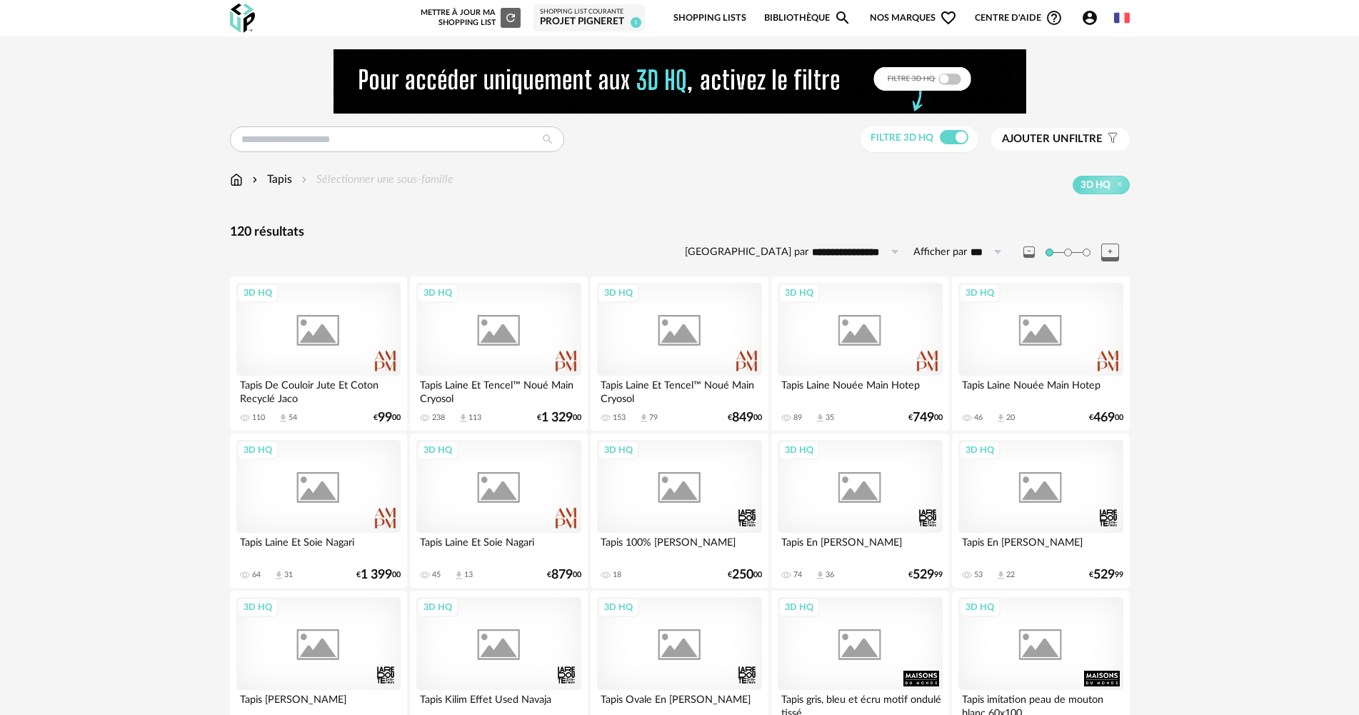
scroll to position [2500, 0]
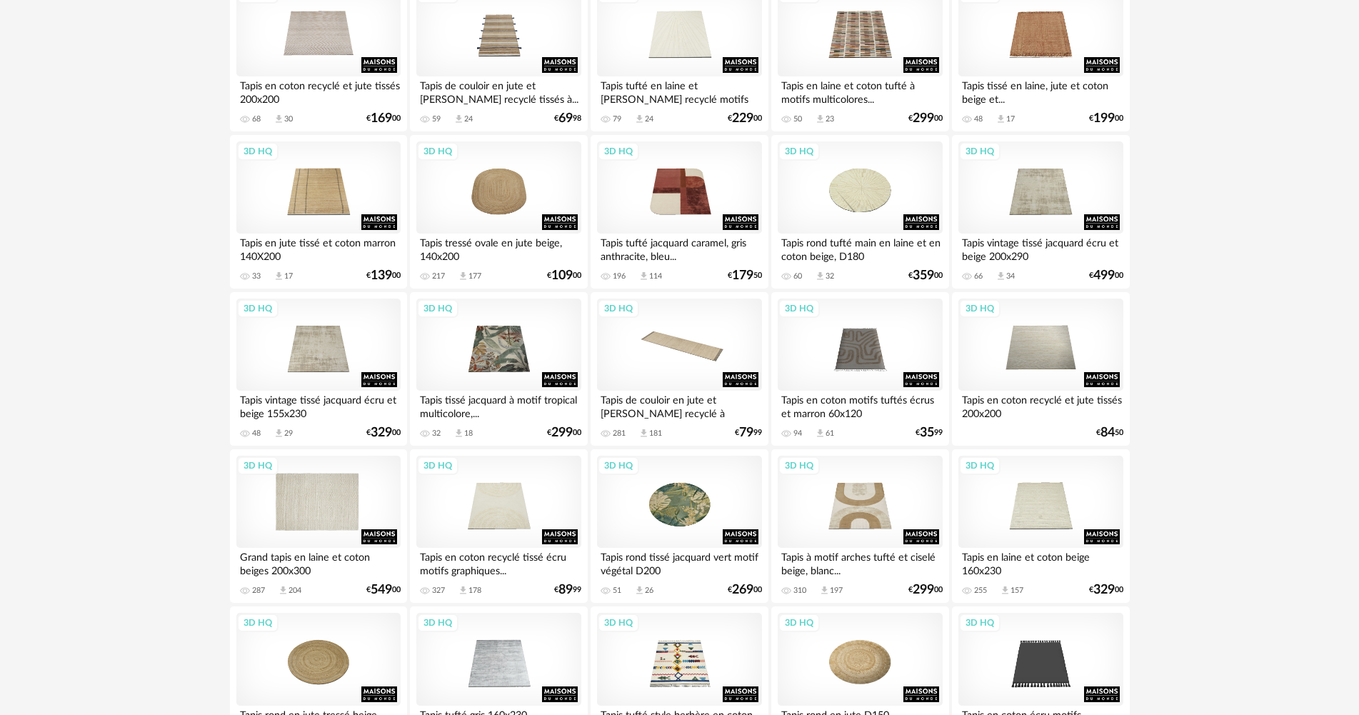
click at [314, 512] on div "3D HQ" at bounding box center [318, 502] width 164 height 93
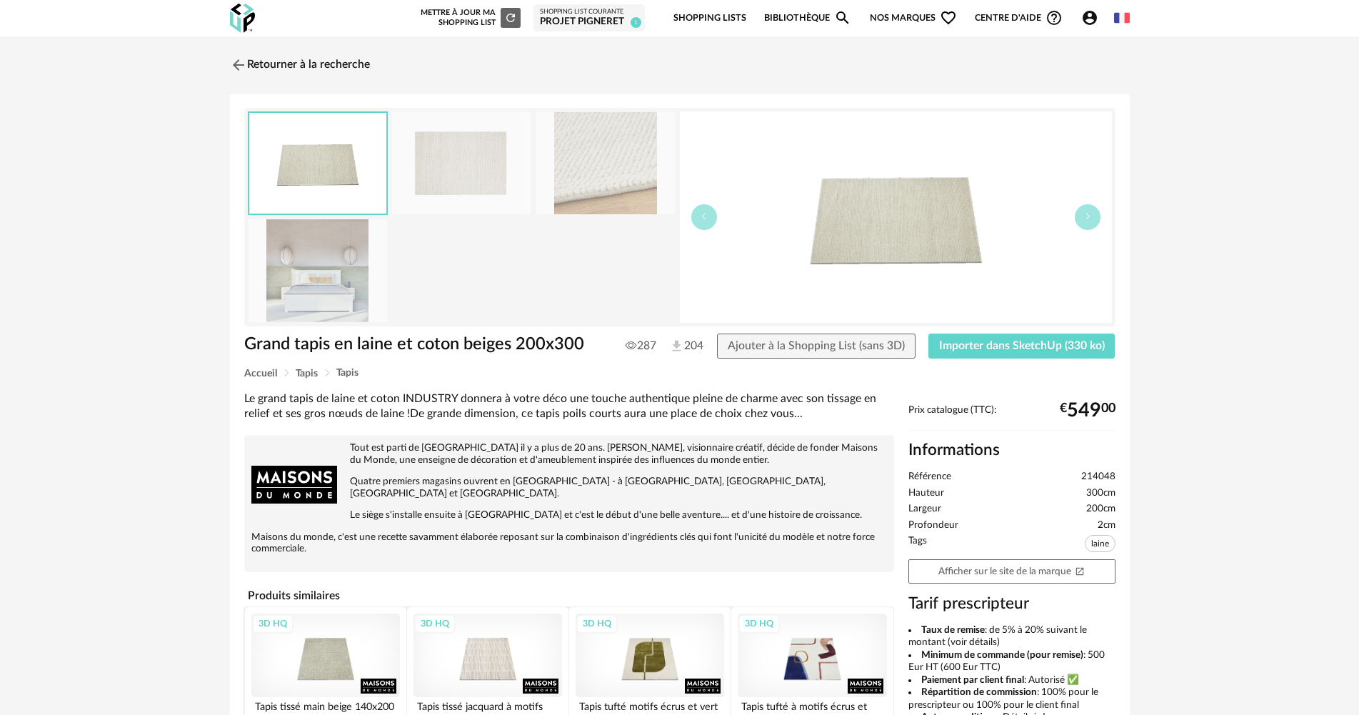
click at [1021, 223] on img at bounding box center [896, 216] width 432 height 211
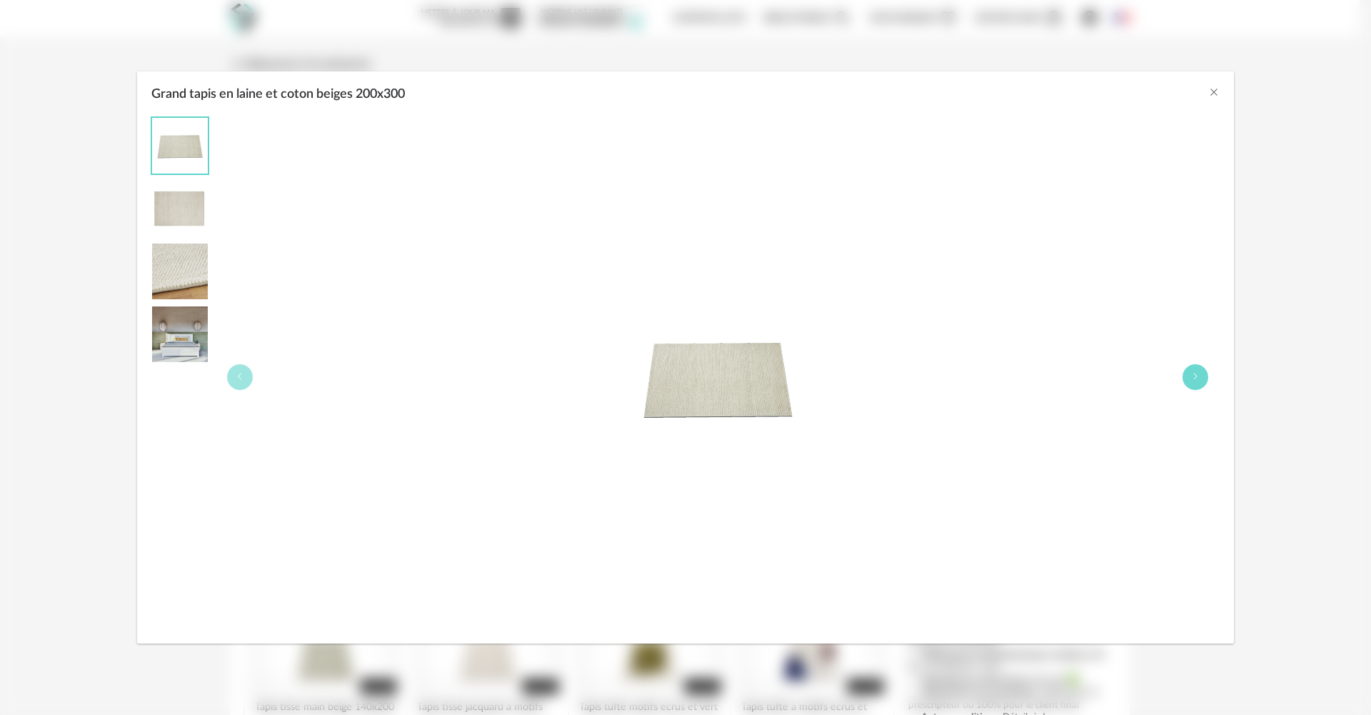
click at [1210, 380] on div "Grand tapis en laine et coton beiges 200x300" at bounding box center [718, 376] width 1004 height 519
click at [1198, 380] on icon "Grand tapis en laine et coton beiges 200x300" at bounding box center [1195, 376] width 9 height 9
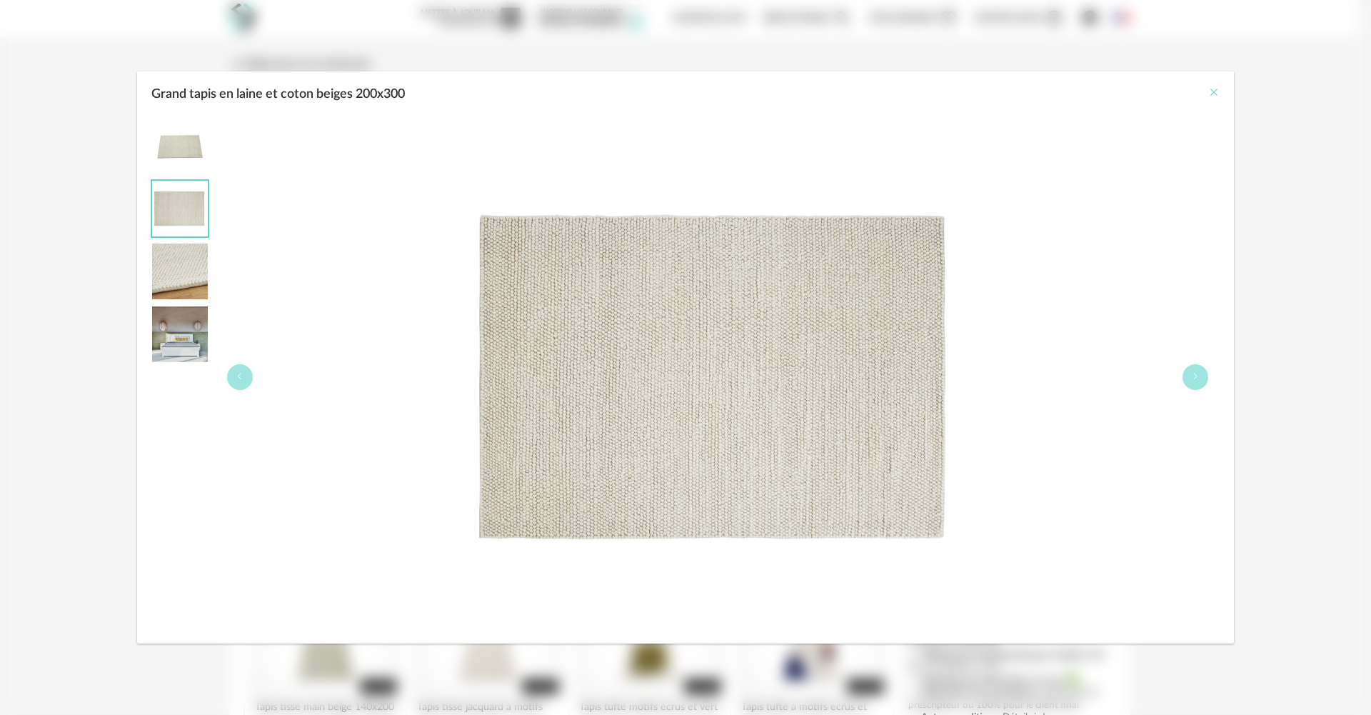
click at [1214, 94] on icon "Close" at bounding box center [1214, 91] width 11 height 11
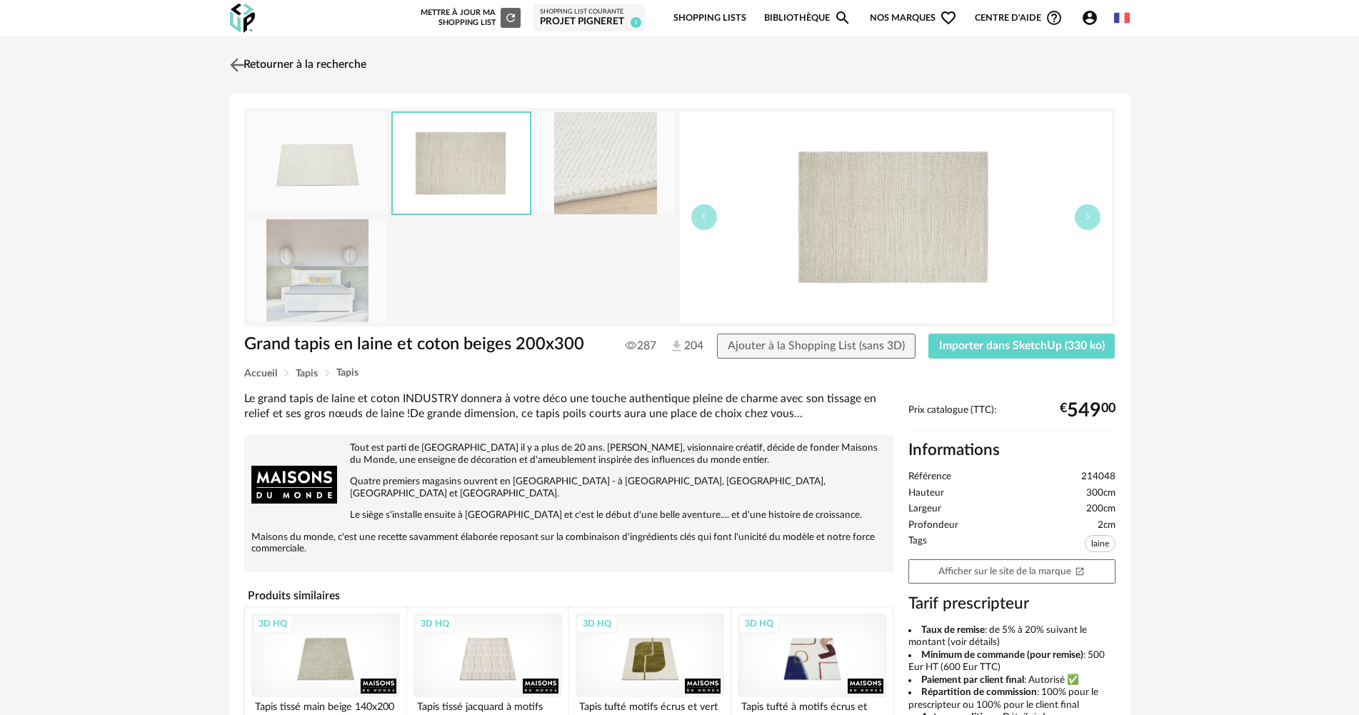
click at [239, 63] on img at bounding box center [236, 64] width 21 height 21
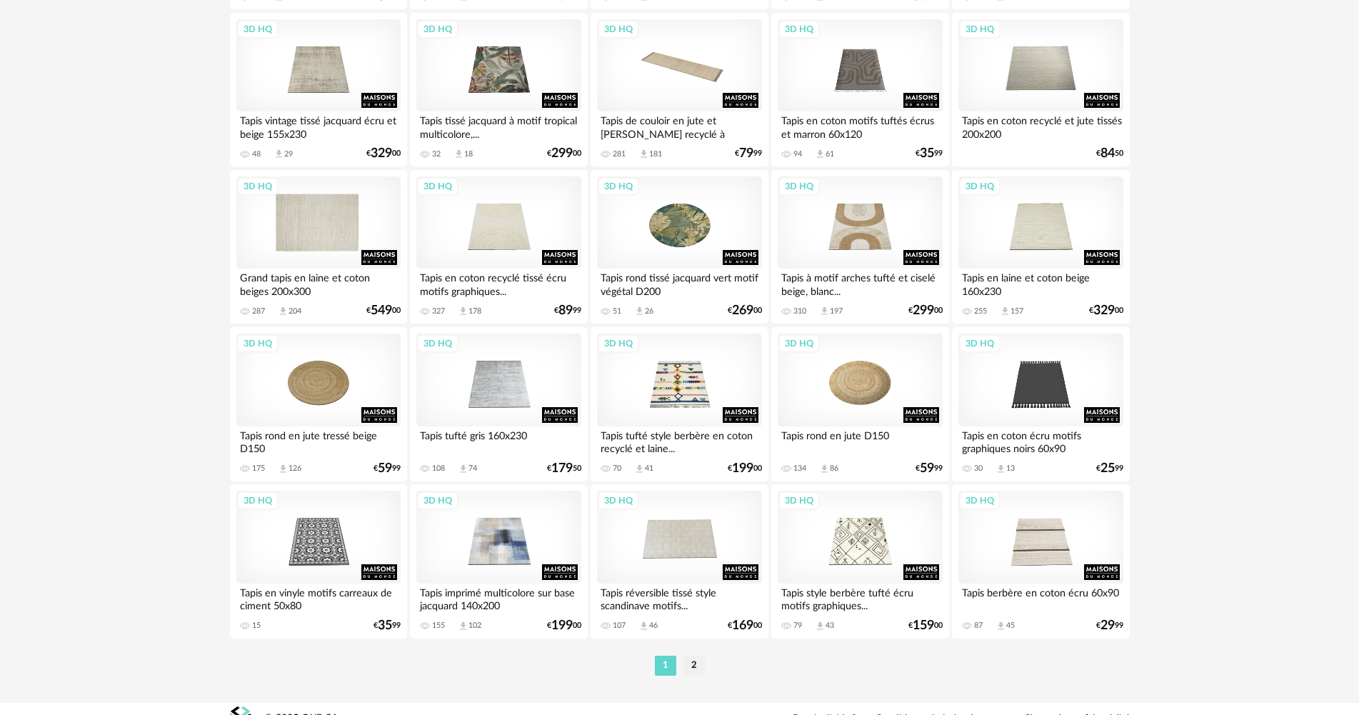
scroll to position [2799, 0]
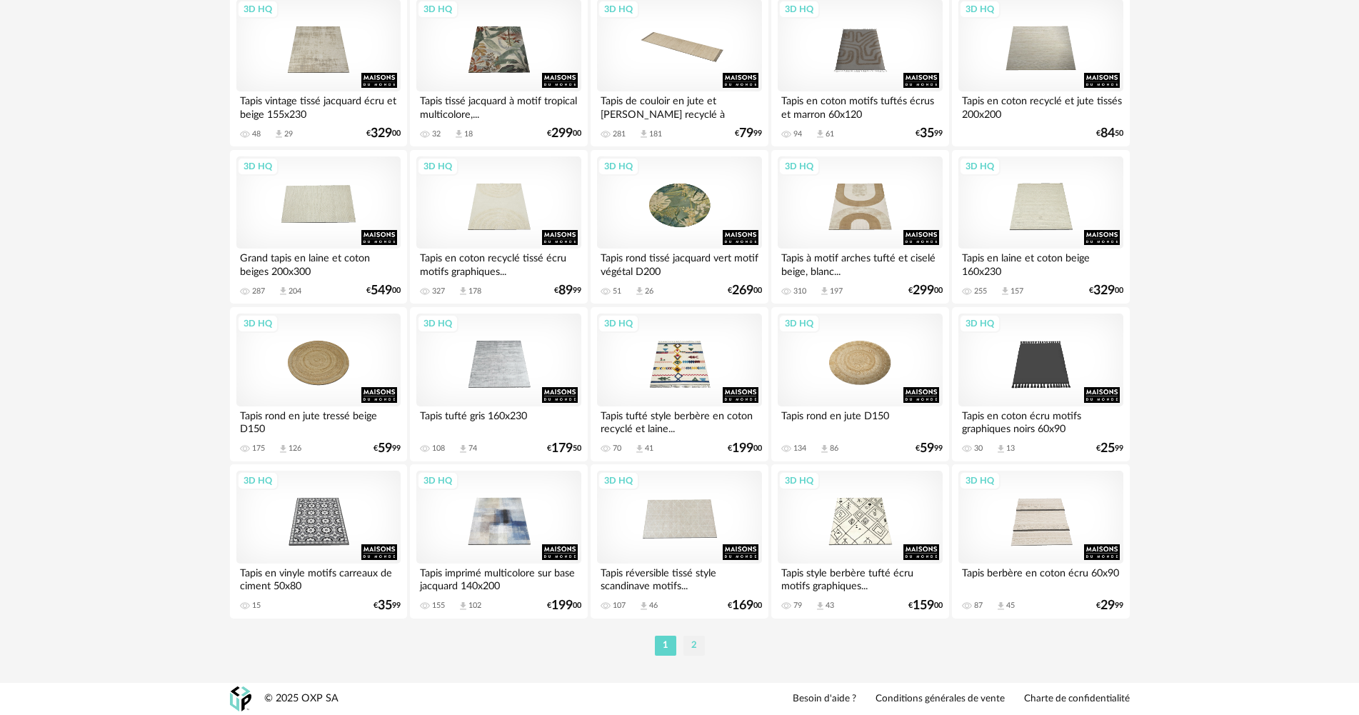
click at [697, 644] on li "2" at bounding box center [694, 646] width 21 height 20
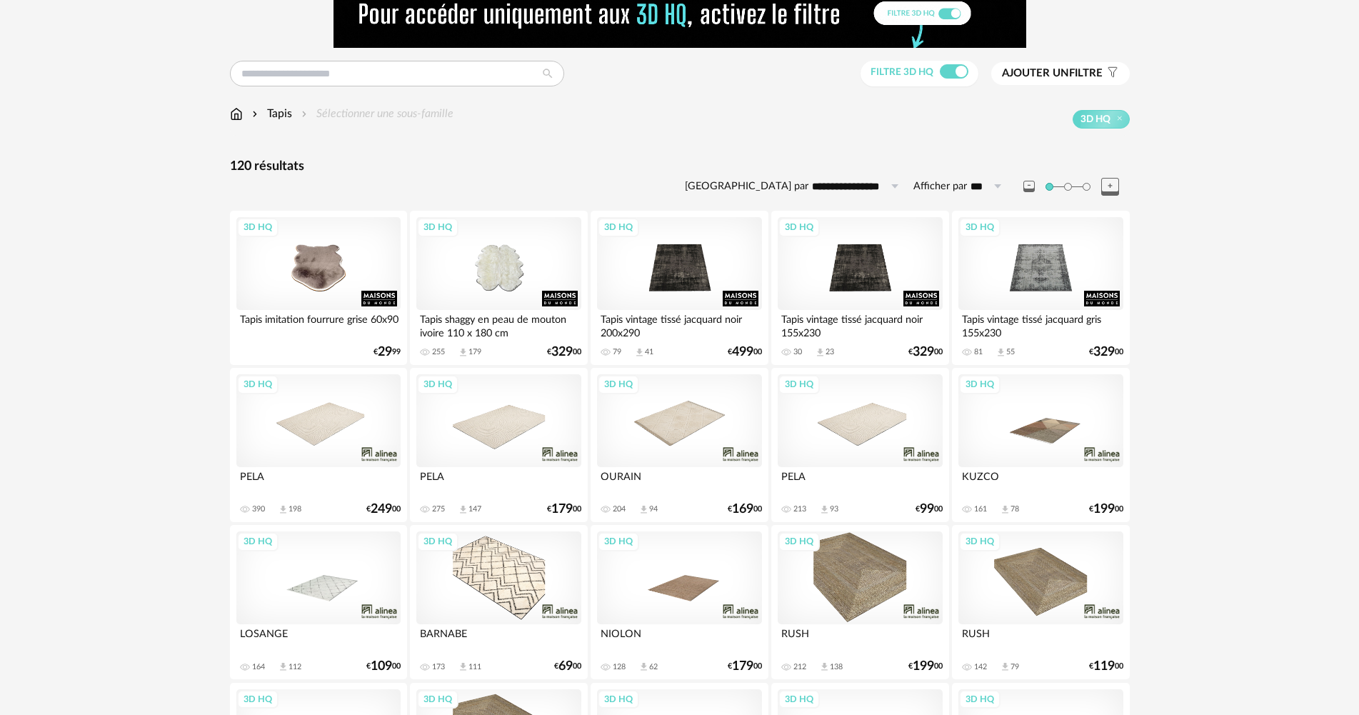
scroll to position [71, 0]
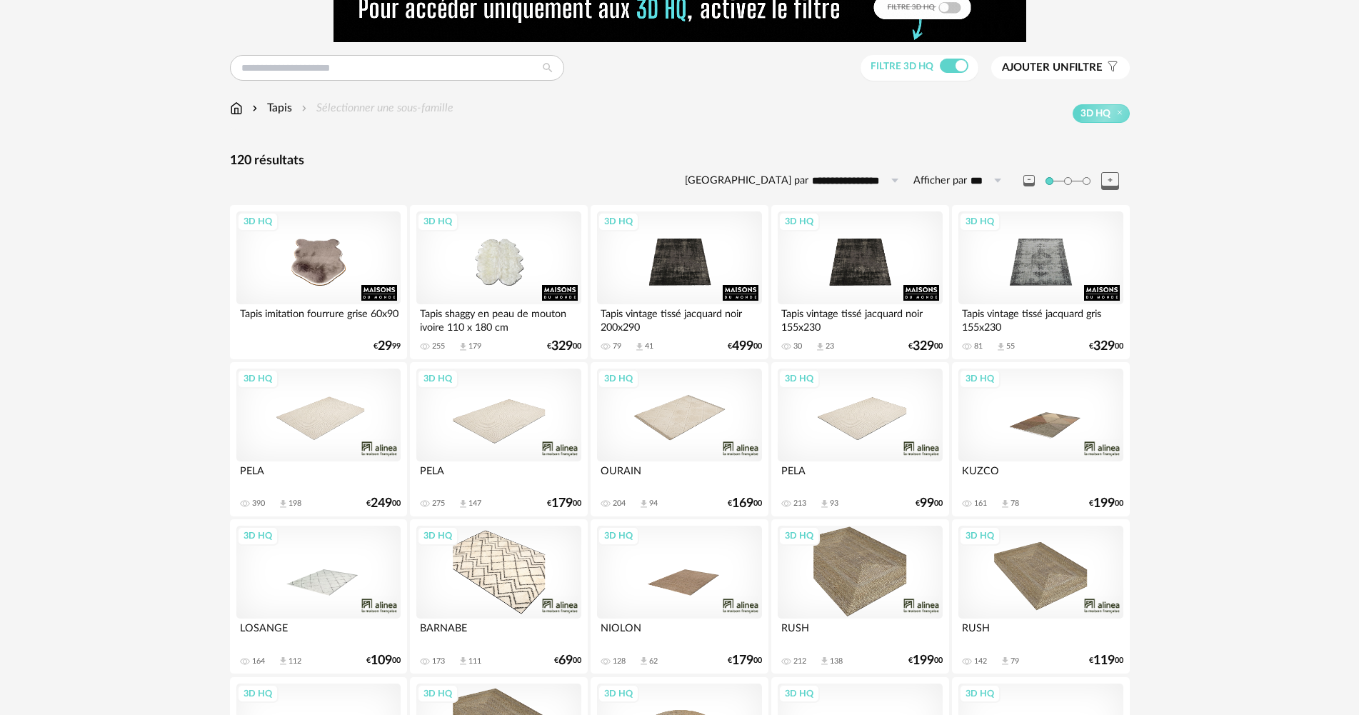
click at [874, 436] on div "3D HQ" at bounding box center [860, 415] width 164 height 93
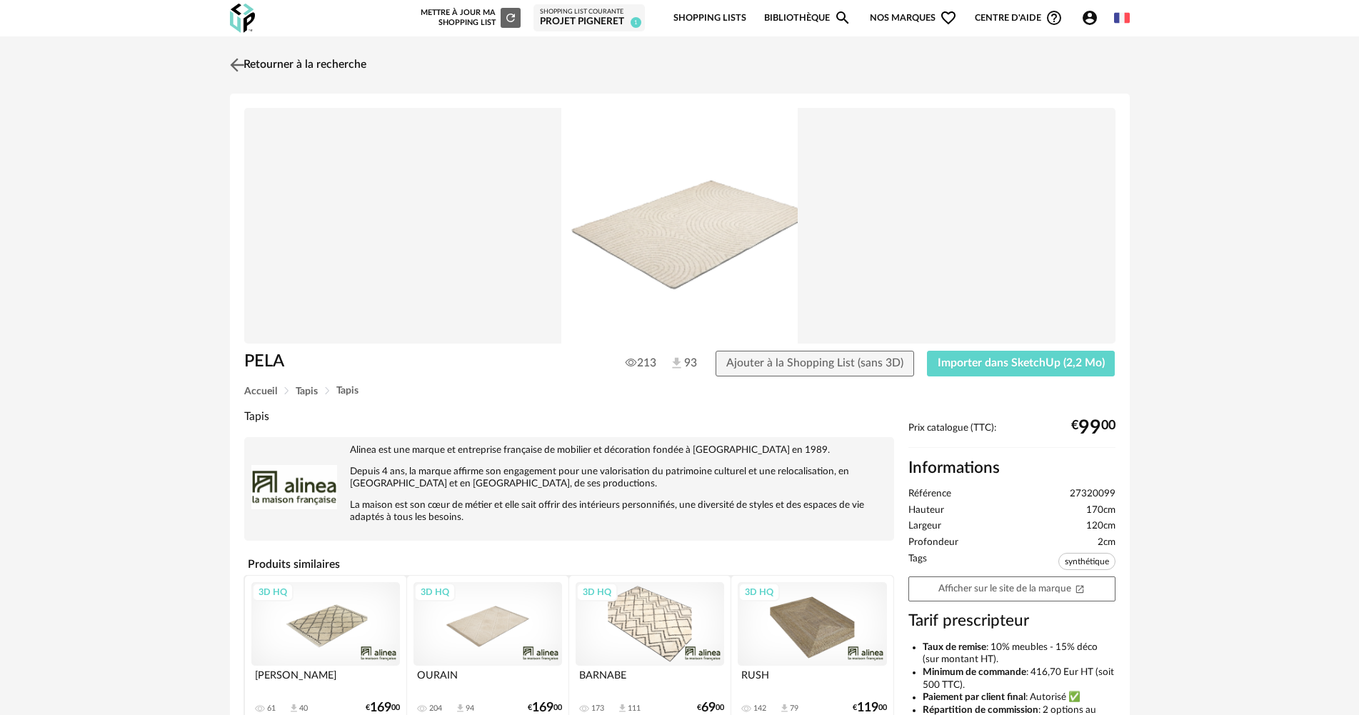
click at [233, 61] on img at bounding box center [236, 64] width 21 height 21
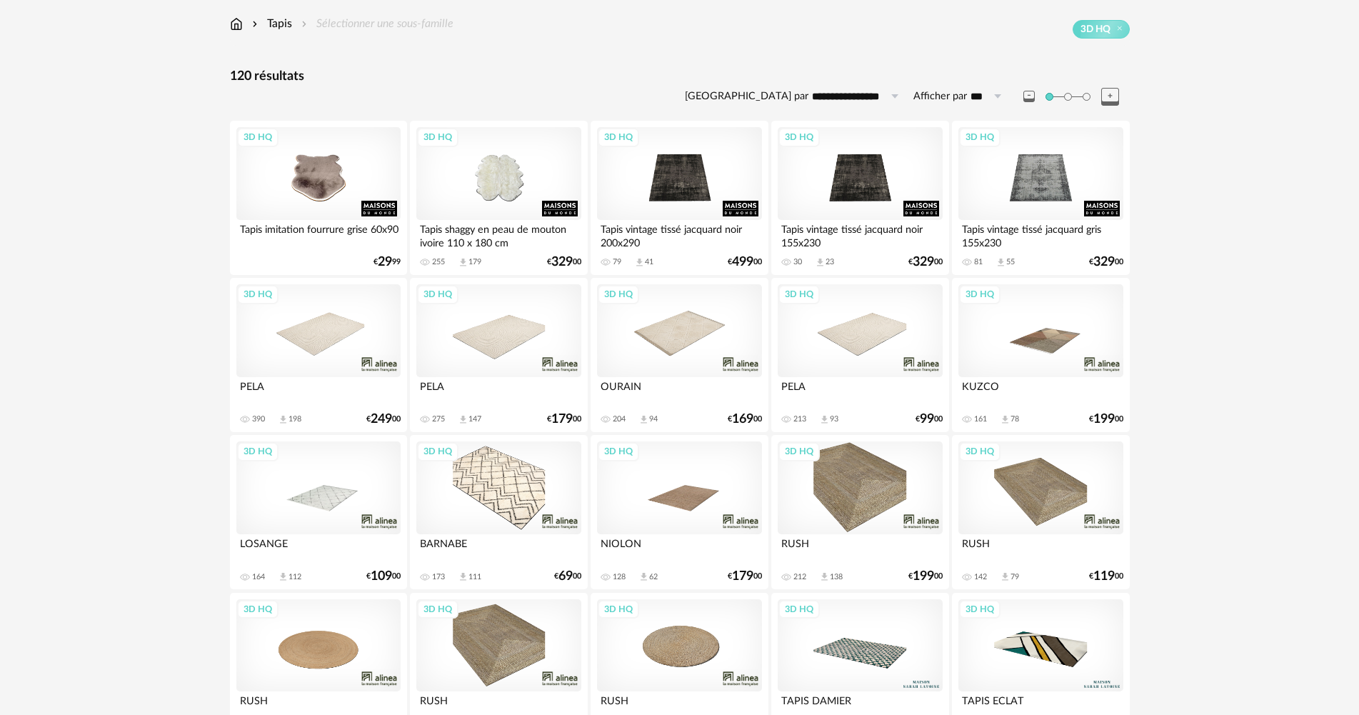
scroll to position [214, 0]
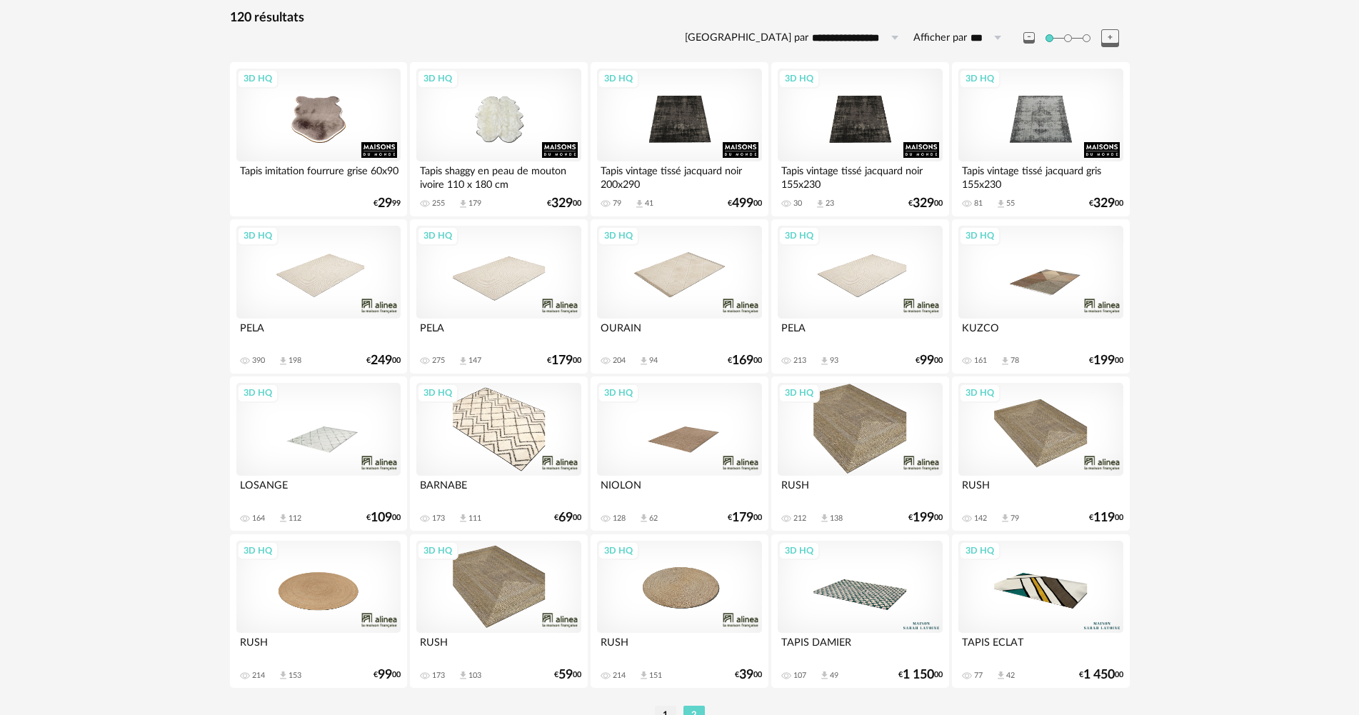
click at [525, 293] on div "3D HQ" at bounding box center [498, 272] width 164 height 93
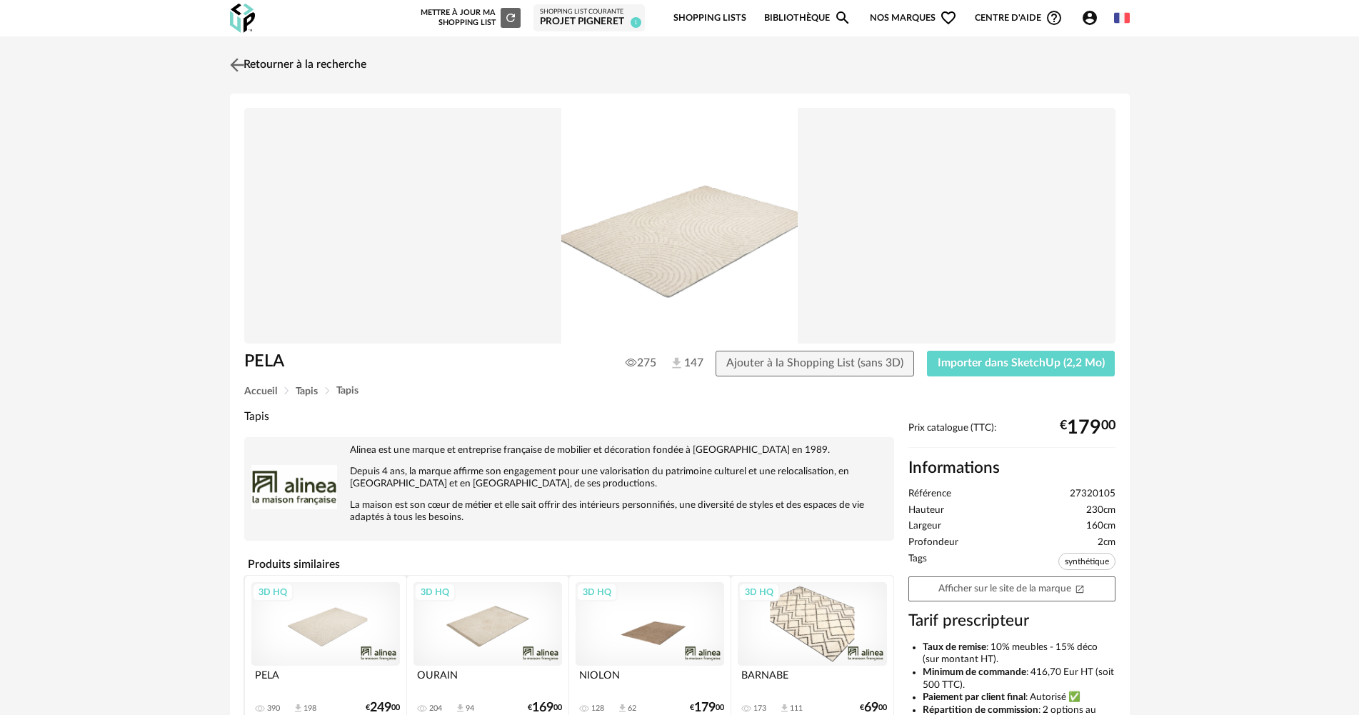
click at [235, 71] on img at bounding box center [236, 64] width 21 height 21
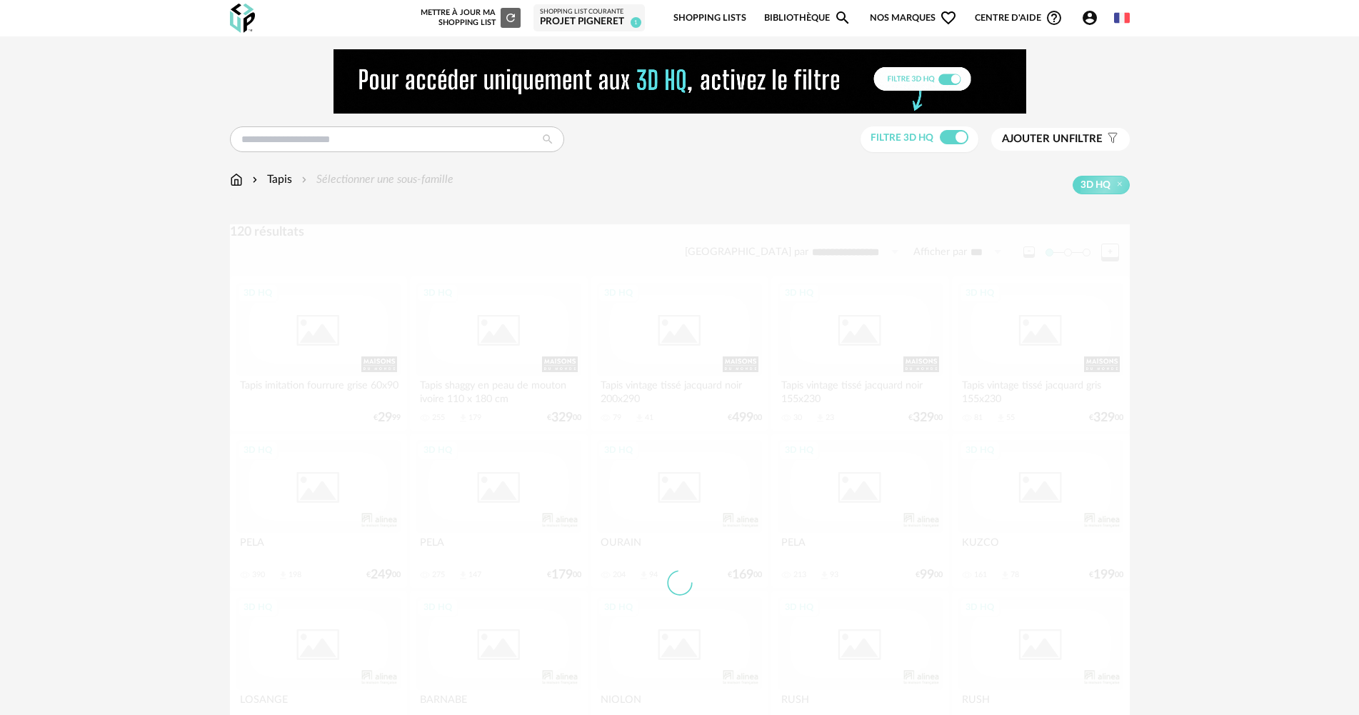
scroll to position [214, 0]
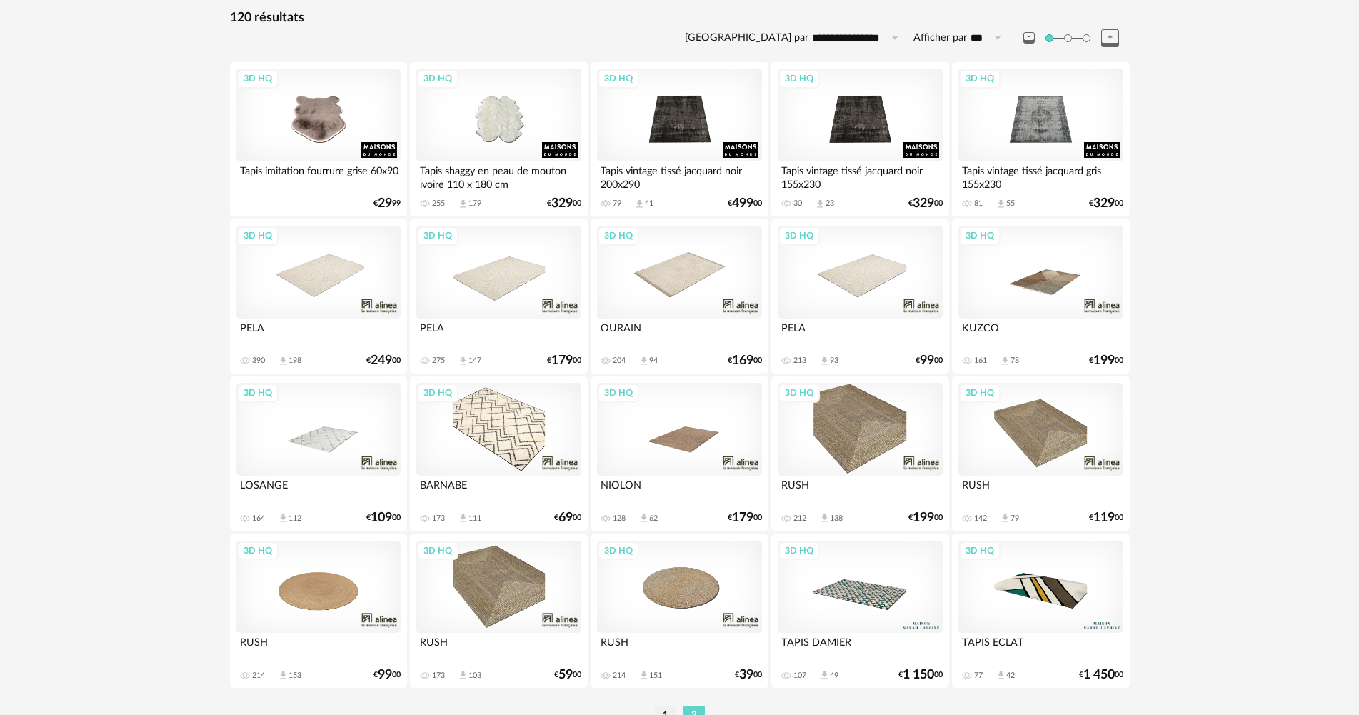
click at [486, 292] on div "3D HQ" at bounding box center [498, 272] width 164 height 93
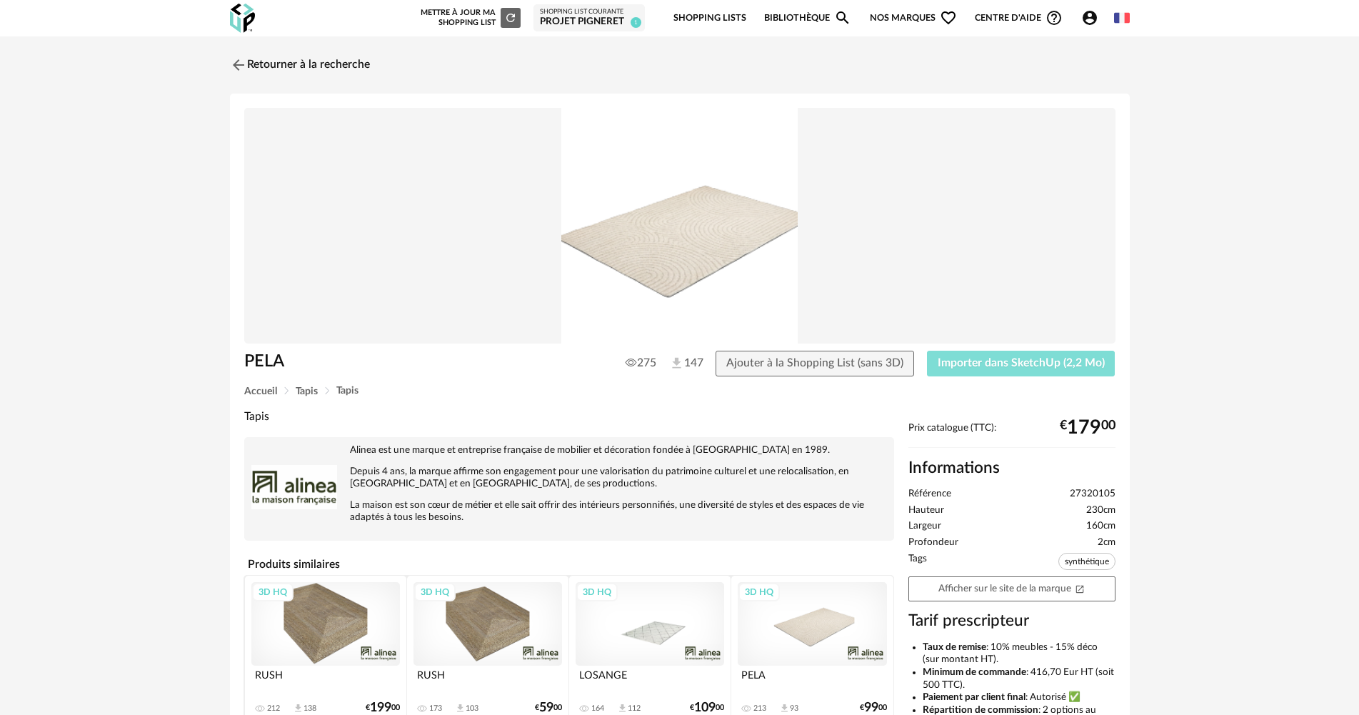
click at [1016, 364] on span "Importer dans SketchUp (2,2 Mo)" at bounding box center [1021, 362] width 167 height 11
